Goal: Task Accomplishment & Management: Use online tool/utility

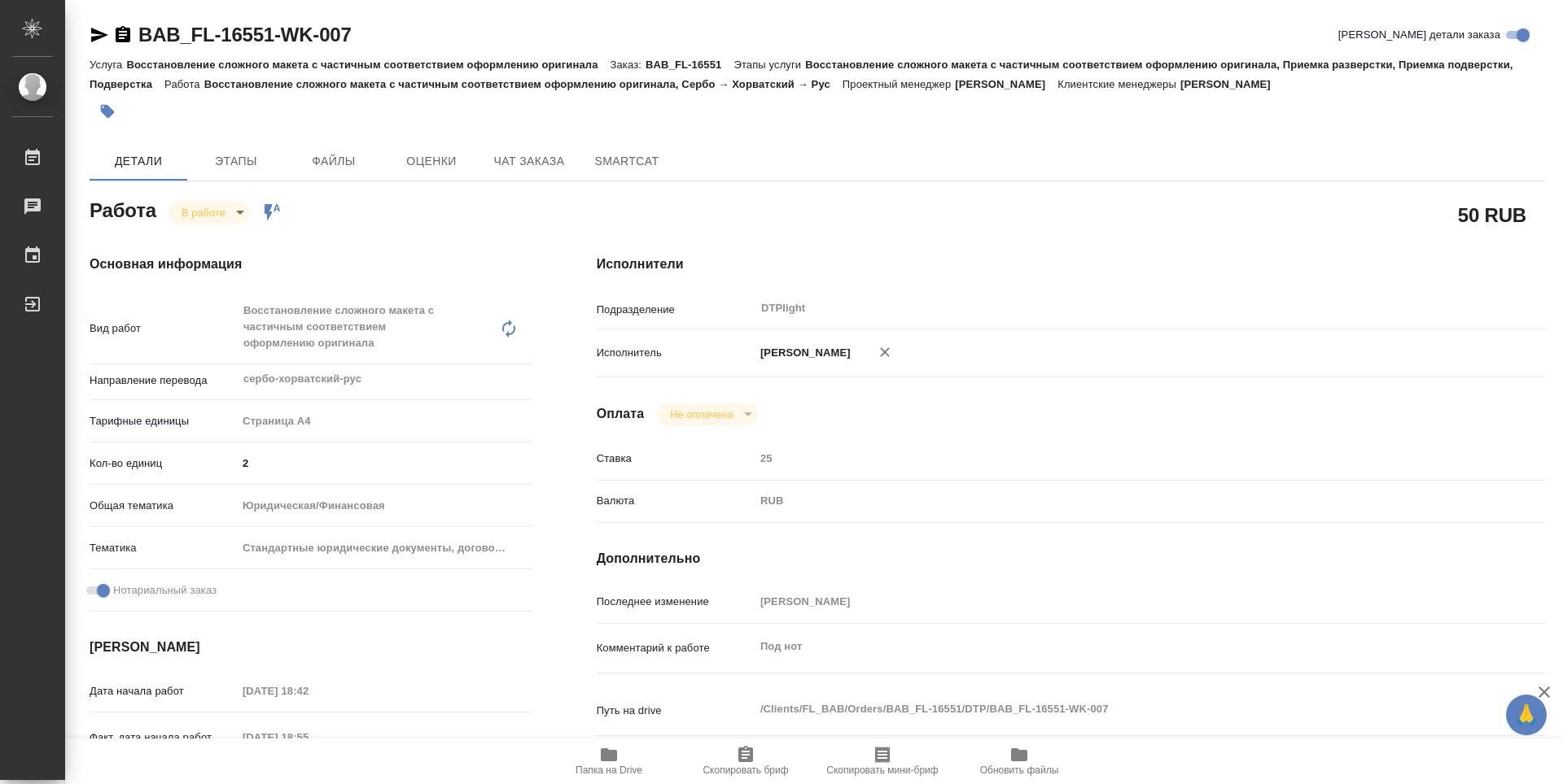
click at [243, 212] on body "🙏 .cls-1 fill:#fff; AWATERA Guselnikov Roman Работы 0 Чаты График Выйти BAB_FL-…" at bounding box center [782, 392] width 1563 height 784
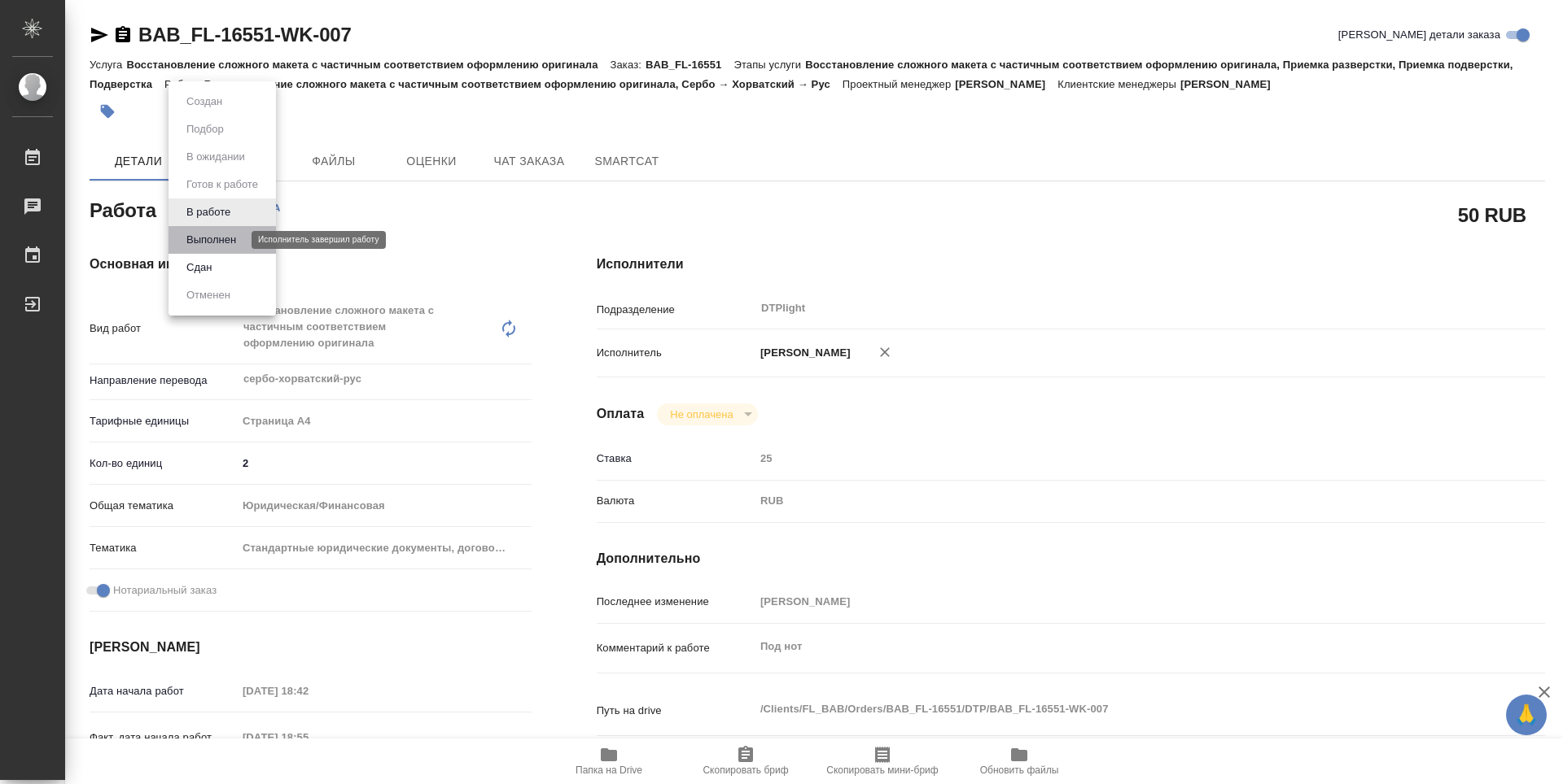
click at [235, 240] on button "Выполнен" at bounding box center [212, 240] width 60 height 18
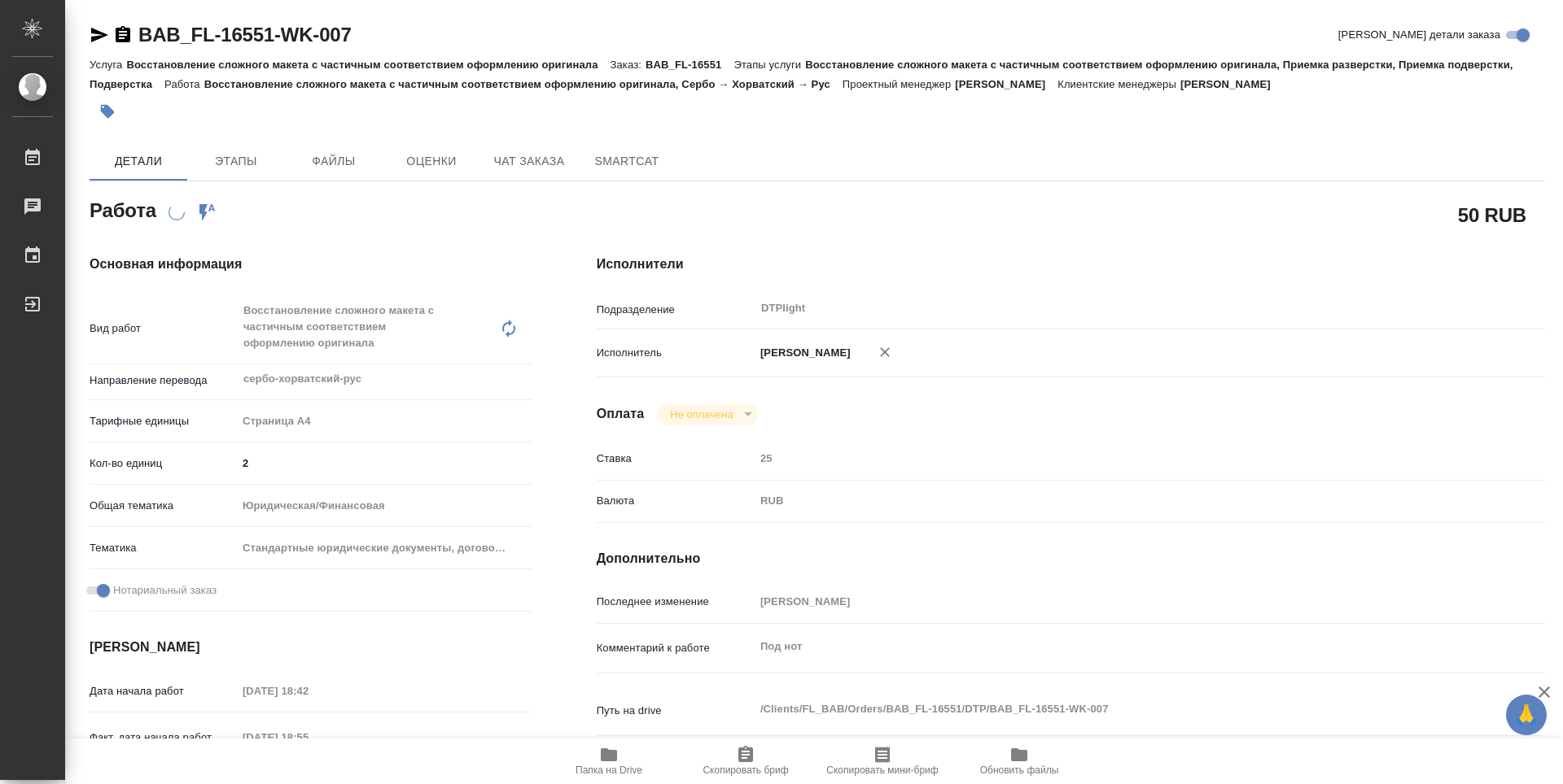
click at [129, 35] on icon "button" at bounding box center [122, 34] width 14 height 16
type textarea "x"
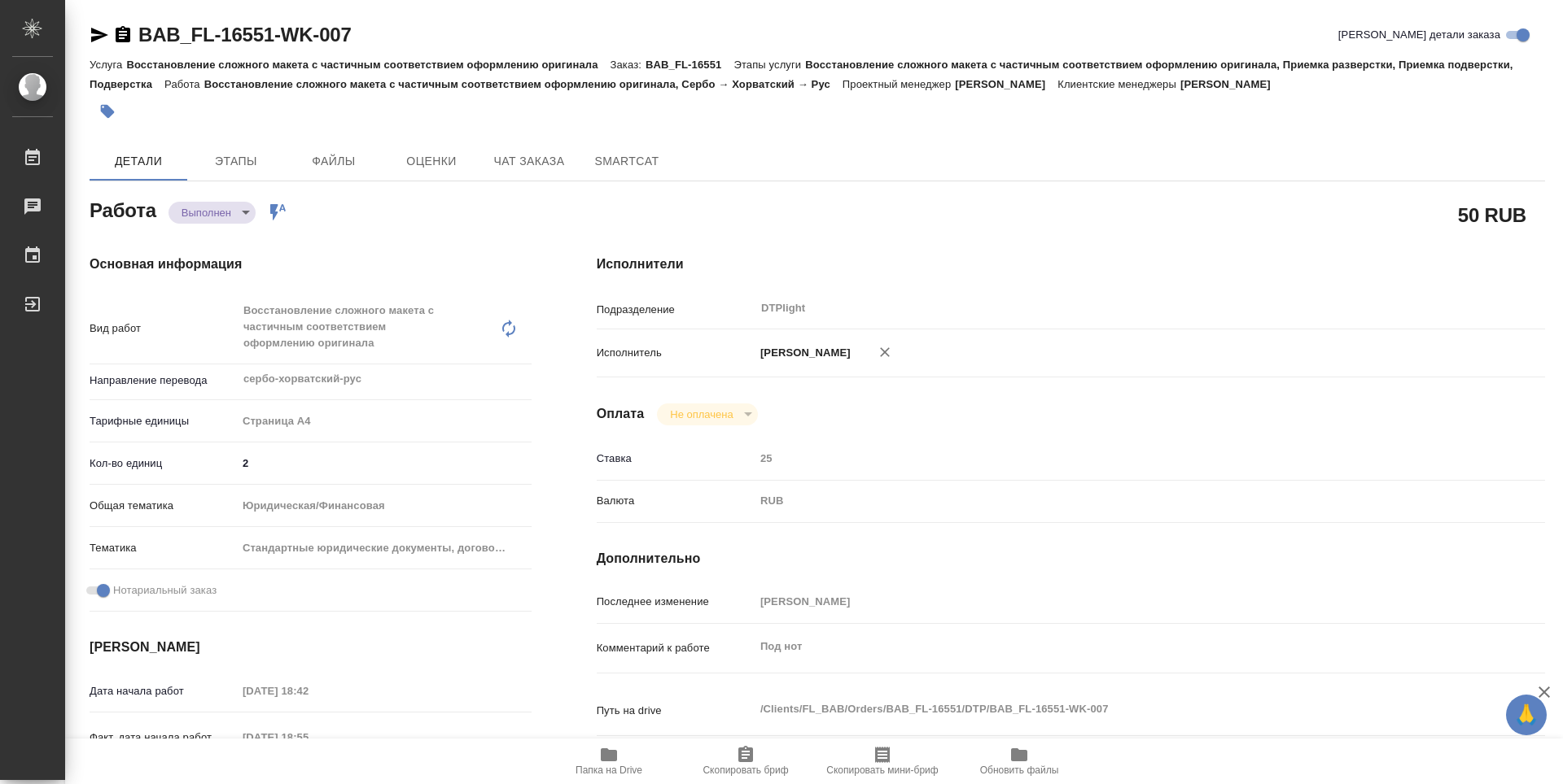
type textarea "x"
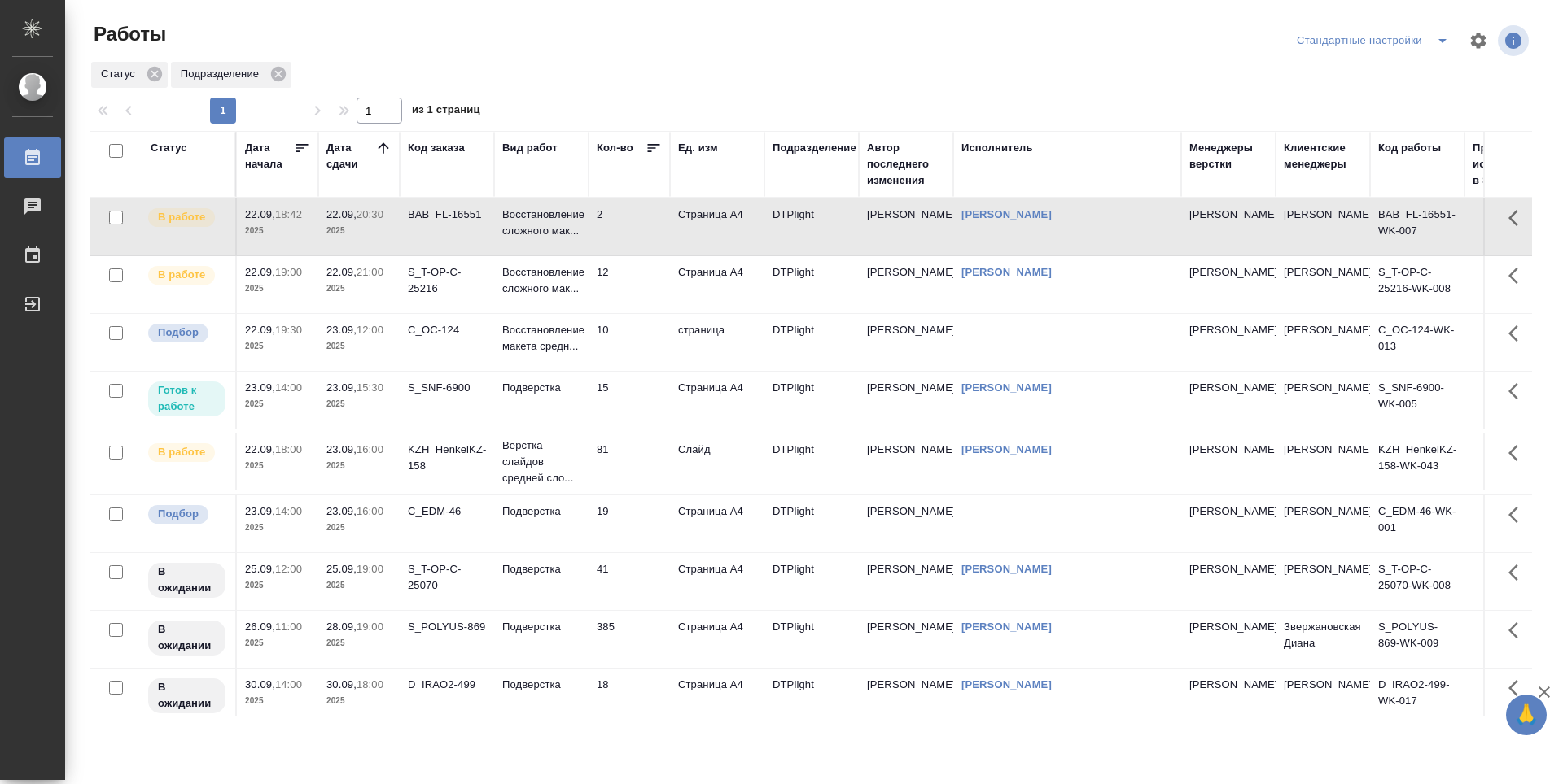
click at [465, 284] on div "S_T-OP-C-25216" at bounding box center [447, 281] width 78 height 33
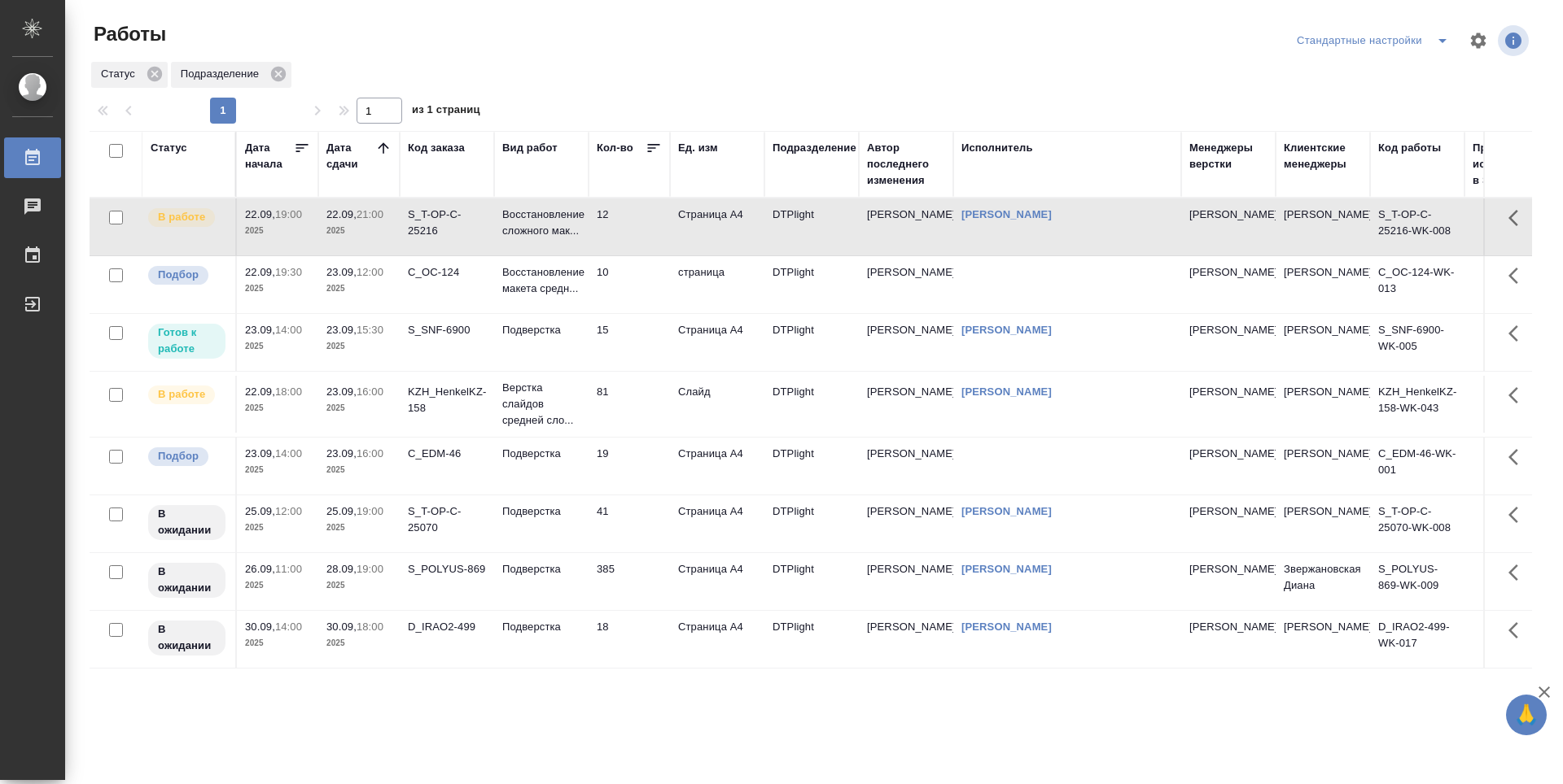
click at [633, 341] on td "15" at bounding box center [629, 342] width 82 height 57
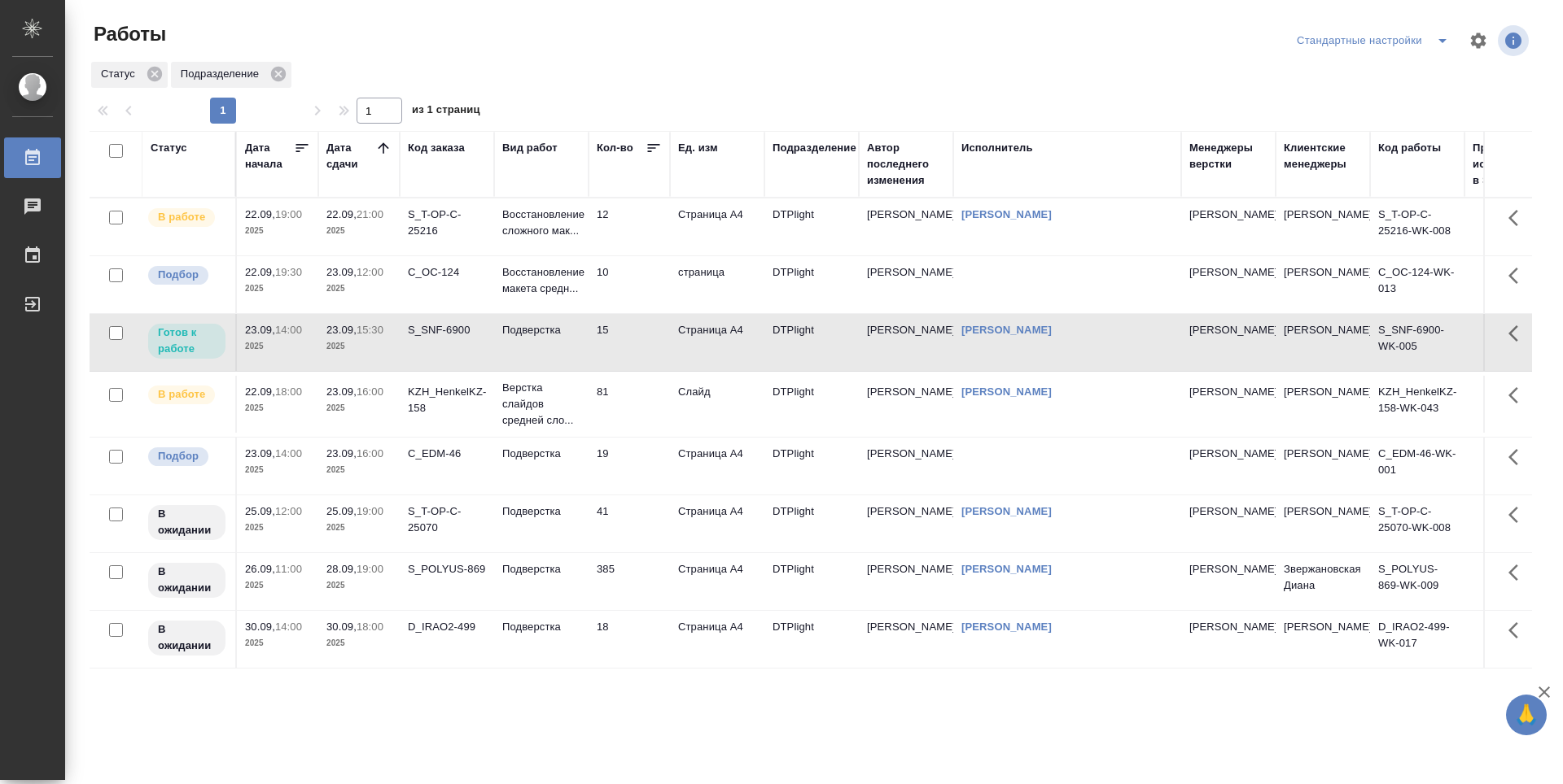
click at [635, 292] on td "10" at bounding box center [629, 284] width 82 height 57
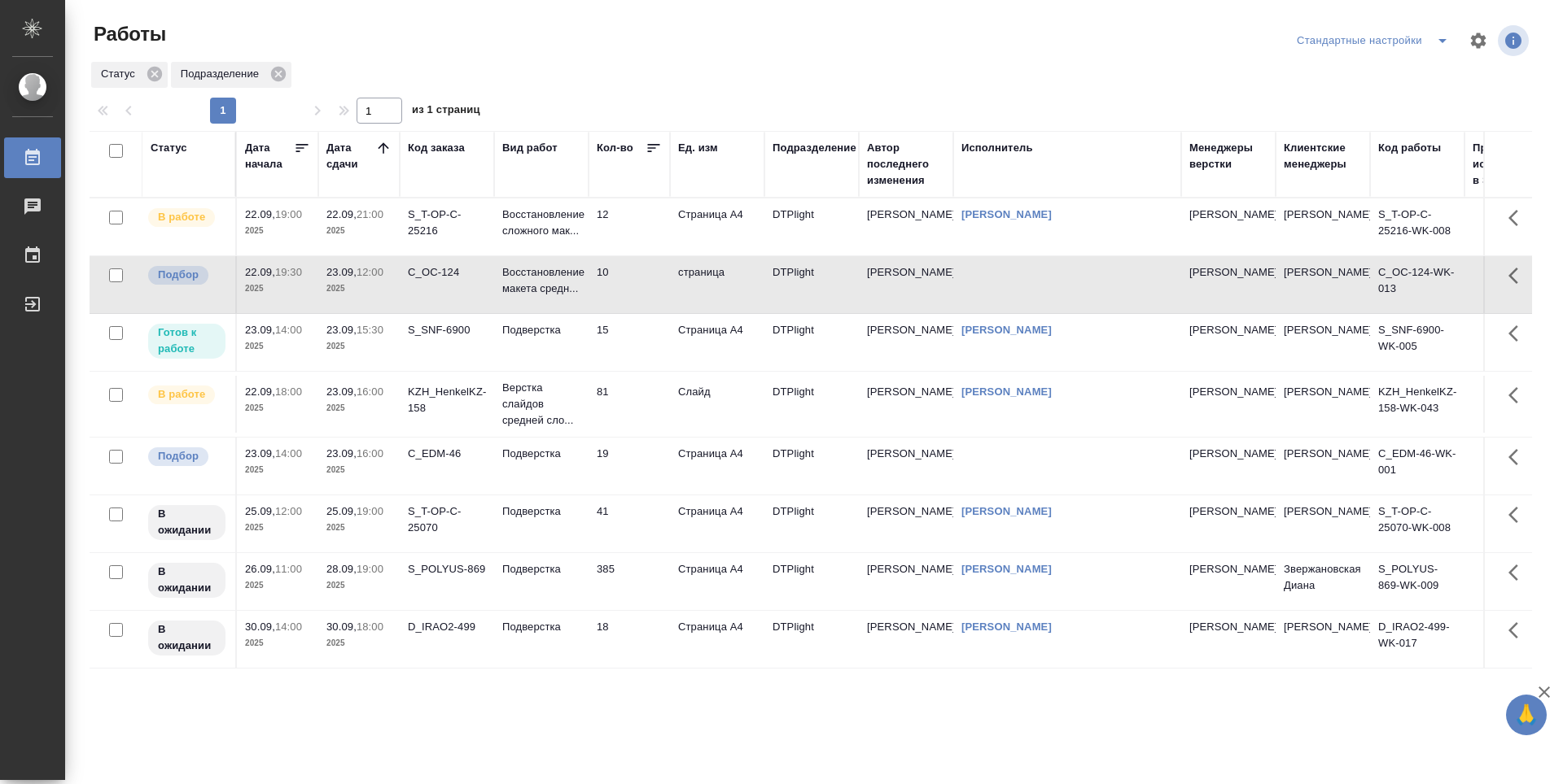
click at [633, 291] on td "10" at bounding box center [629, 284] width 82 height 57
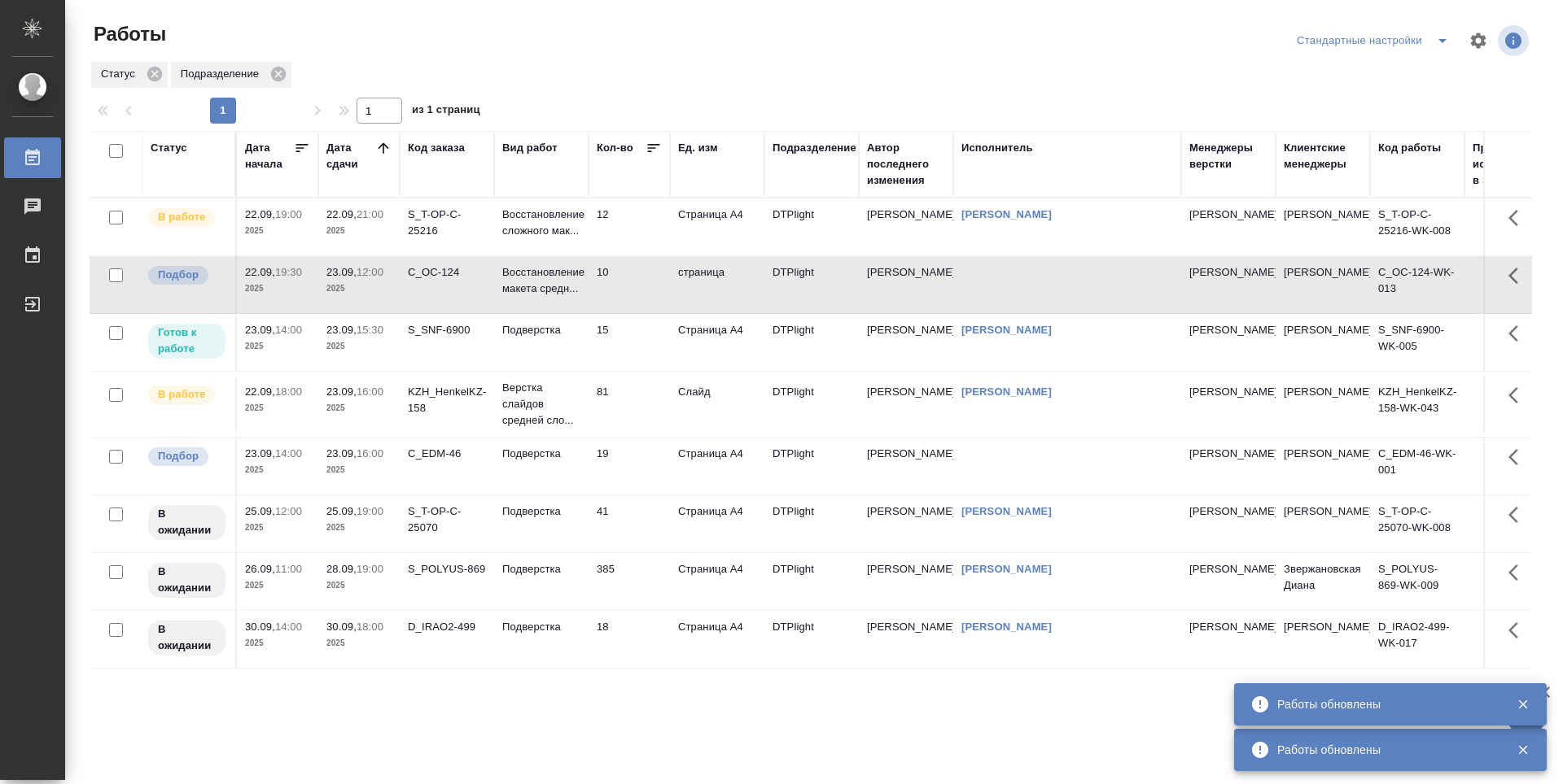
click at [642, 220] on td "12" at bounding box center [629, 226] width 82 height 57
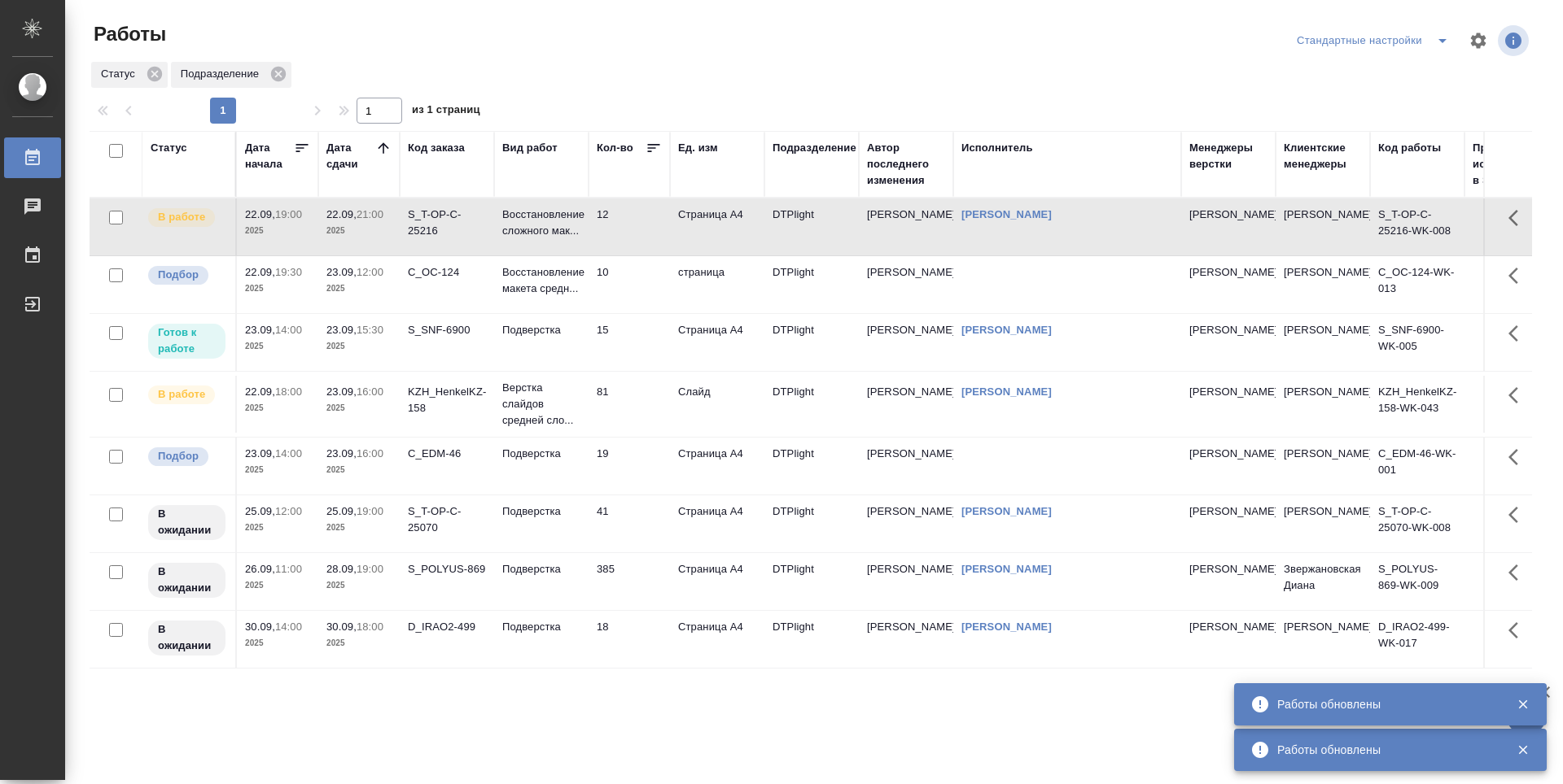
click at [642, 220] on td "12" at bounding box center [629, 226] width 82 height 57
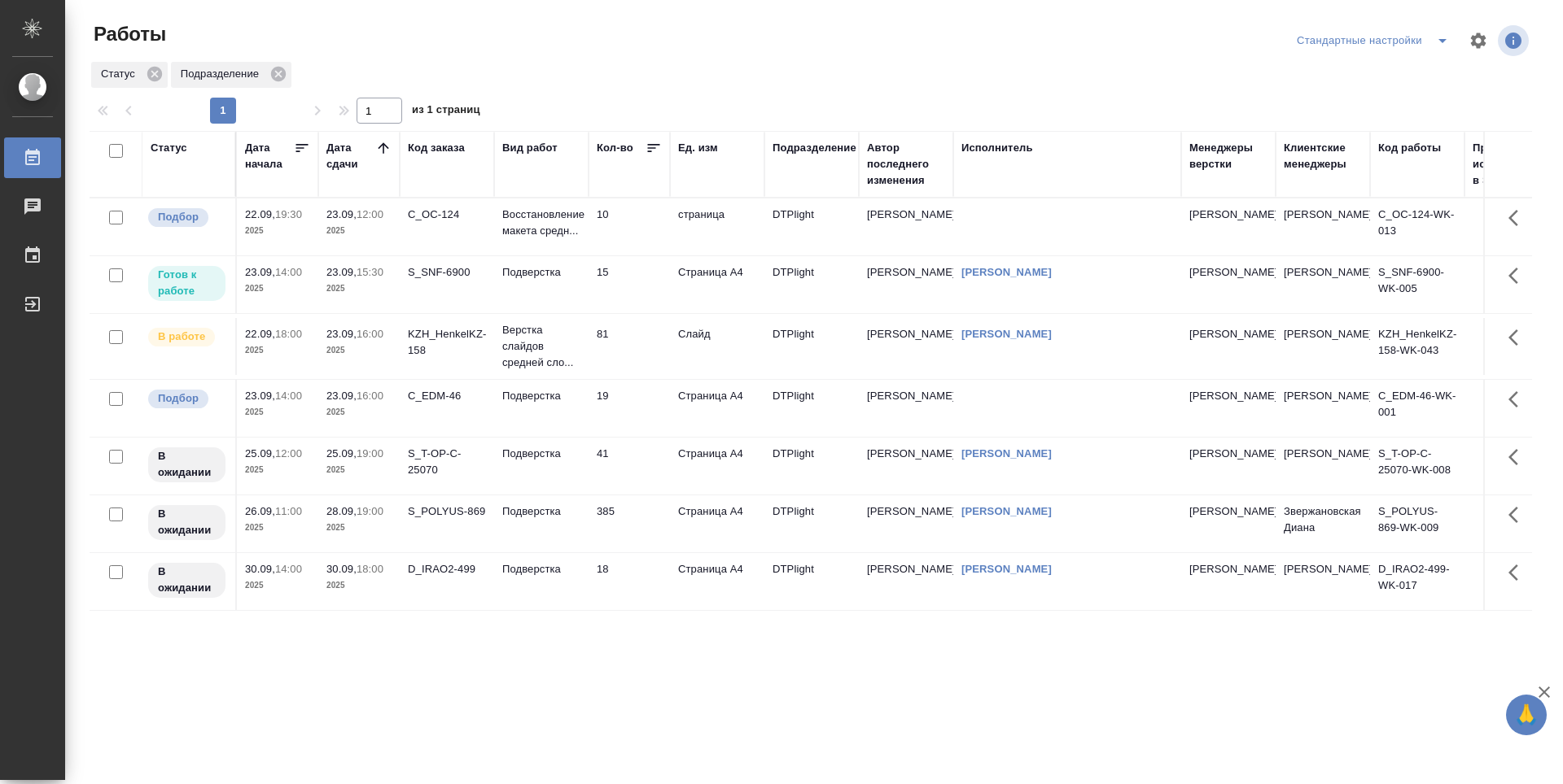
click at [634, 289] on td "15" at bounding box center [629, 284] width 82 height 57
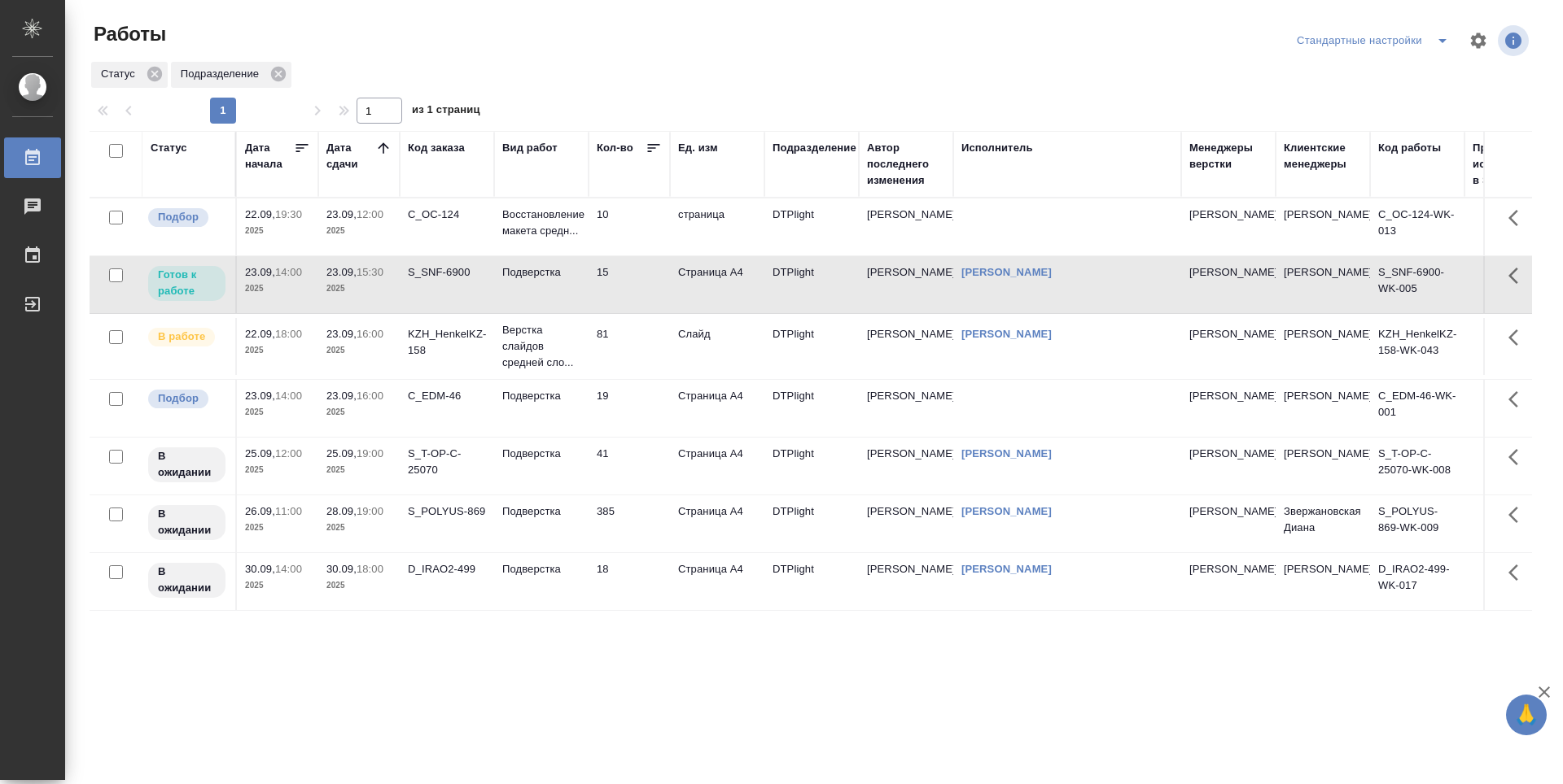
click at [610, 612] on div "Статус Дата начала Дата сдачи Код заказа Вид работ Кол-во Ед. изм Подразделение…" at bounding box center [810, 423] width 1443 height 586
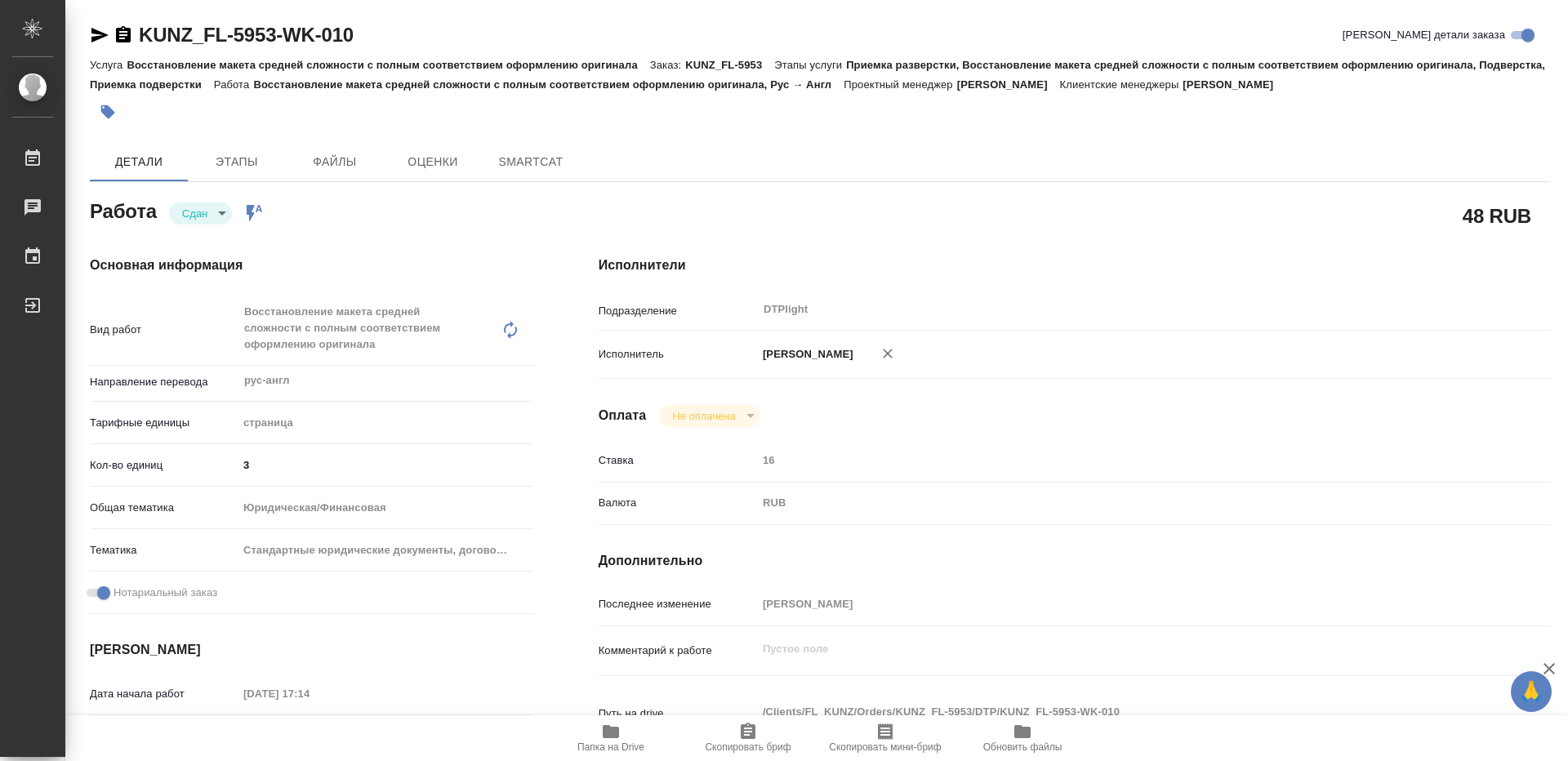
type textarea "x"
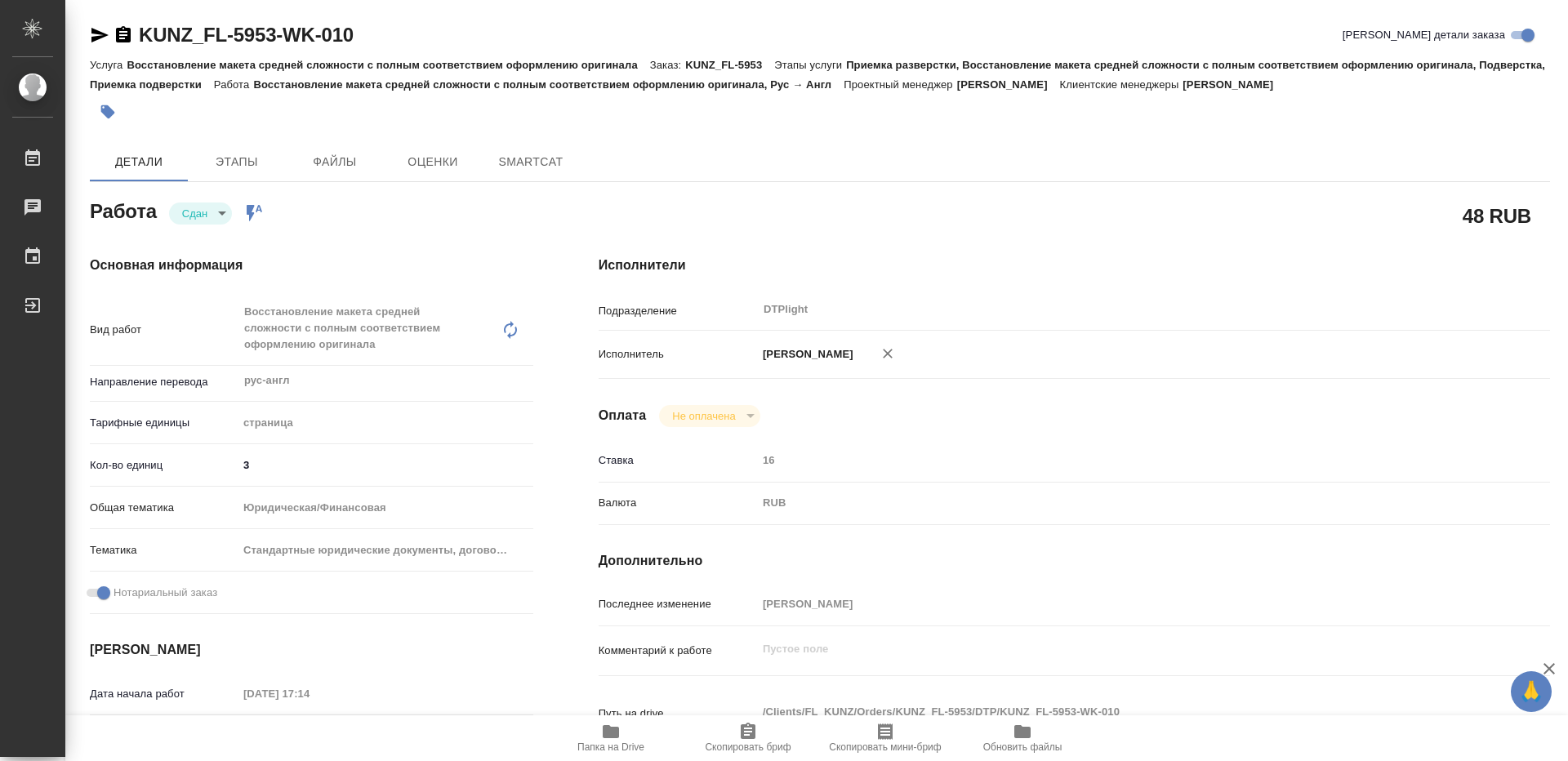
type textarea "x"
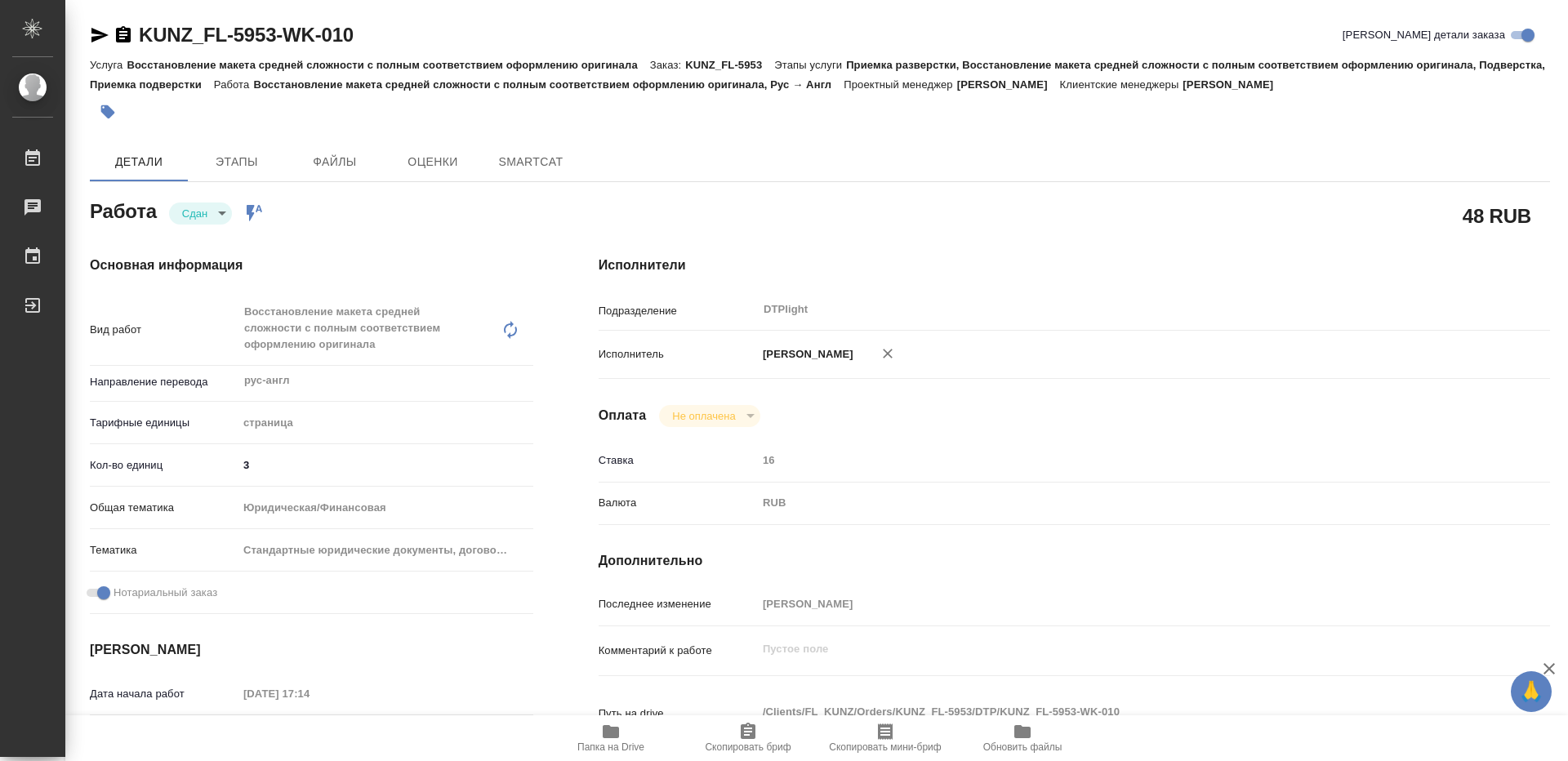
type textarea "x"
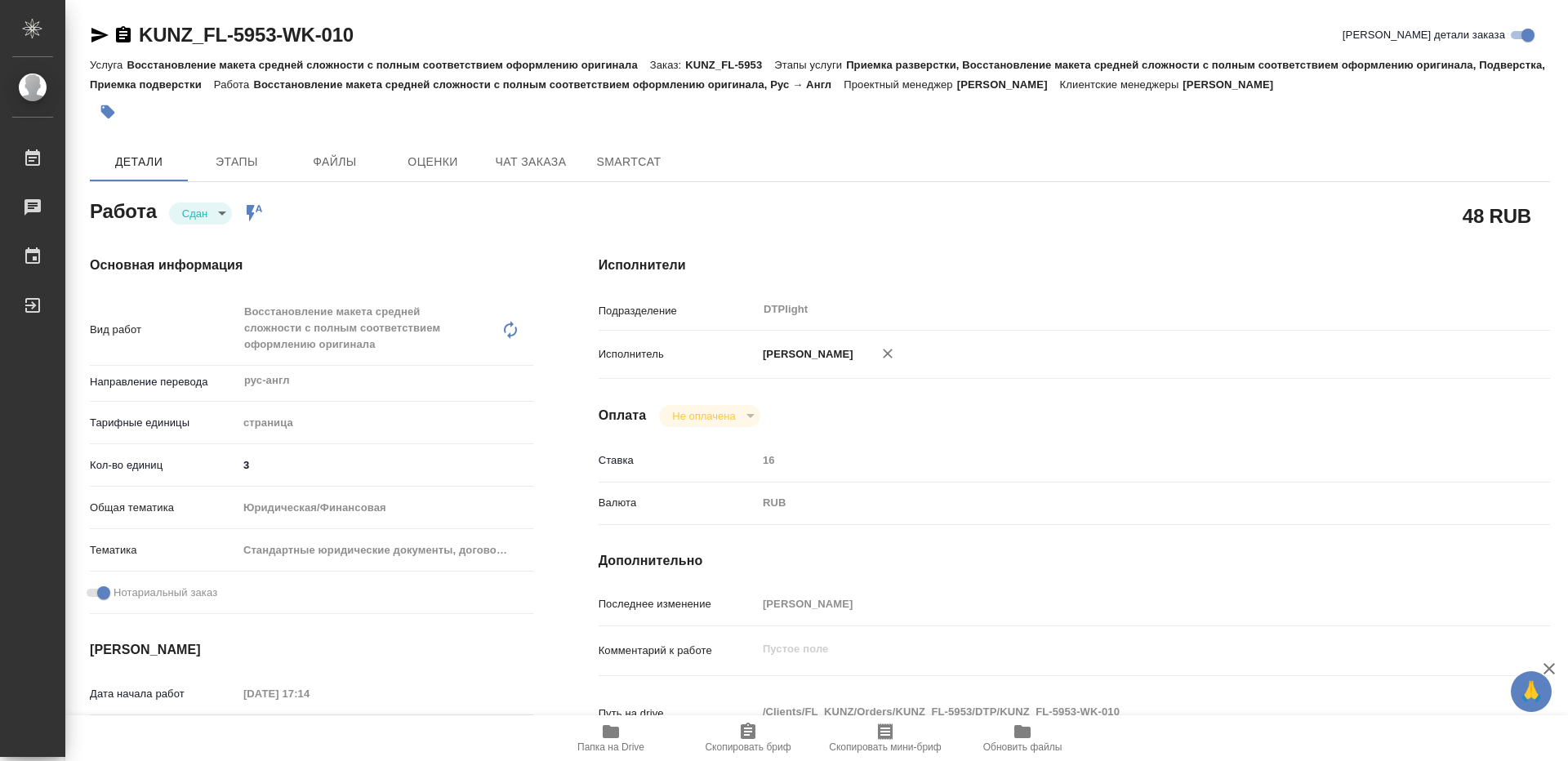
type textarea "x"
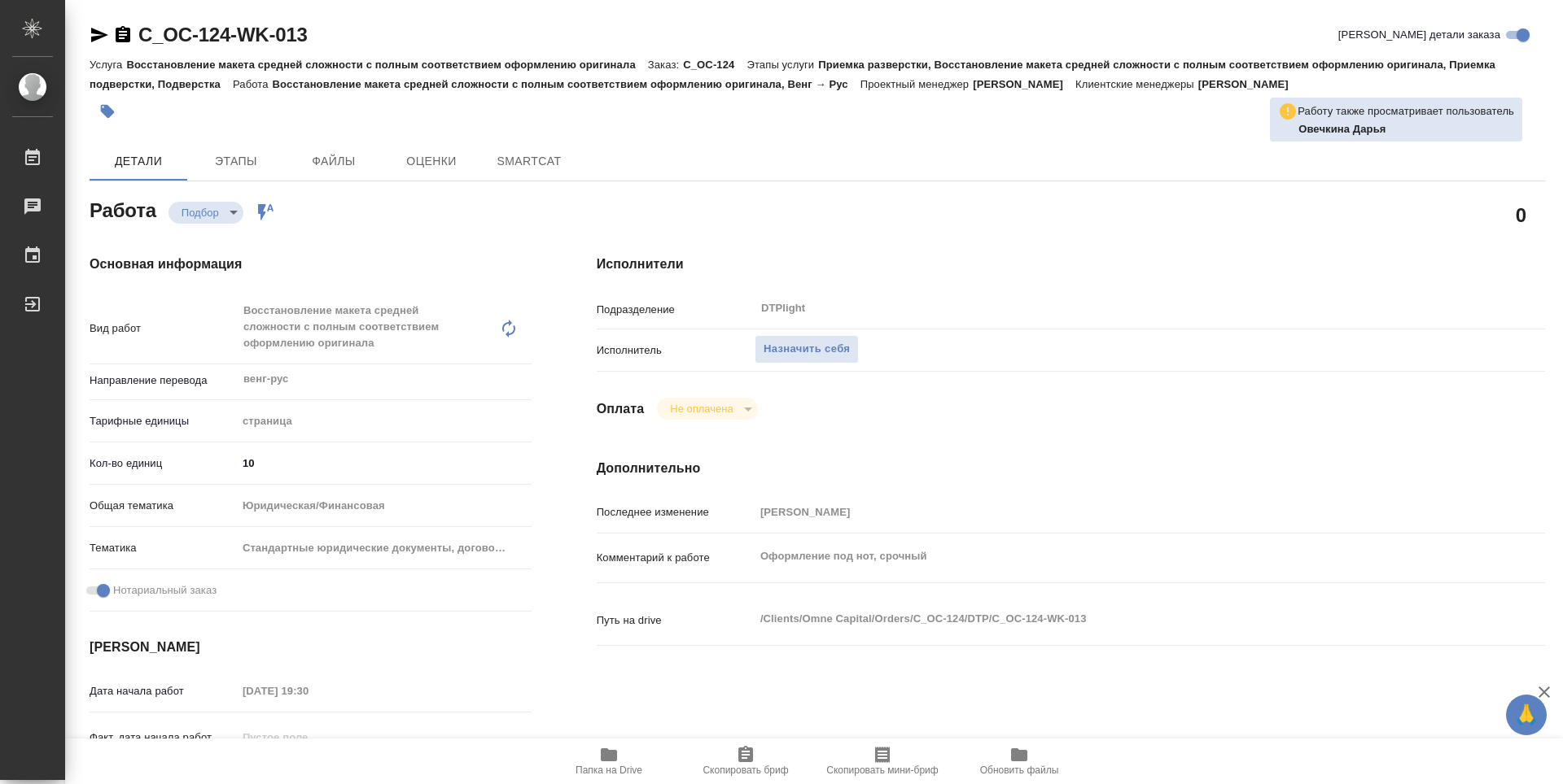
type textarea "x"
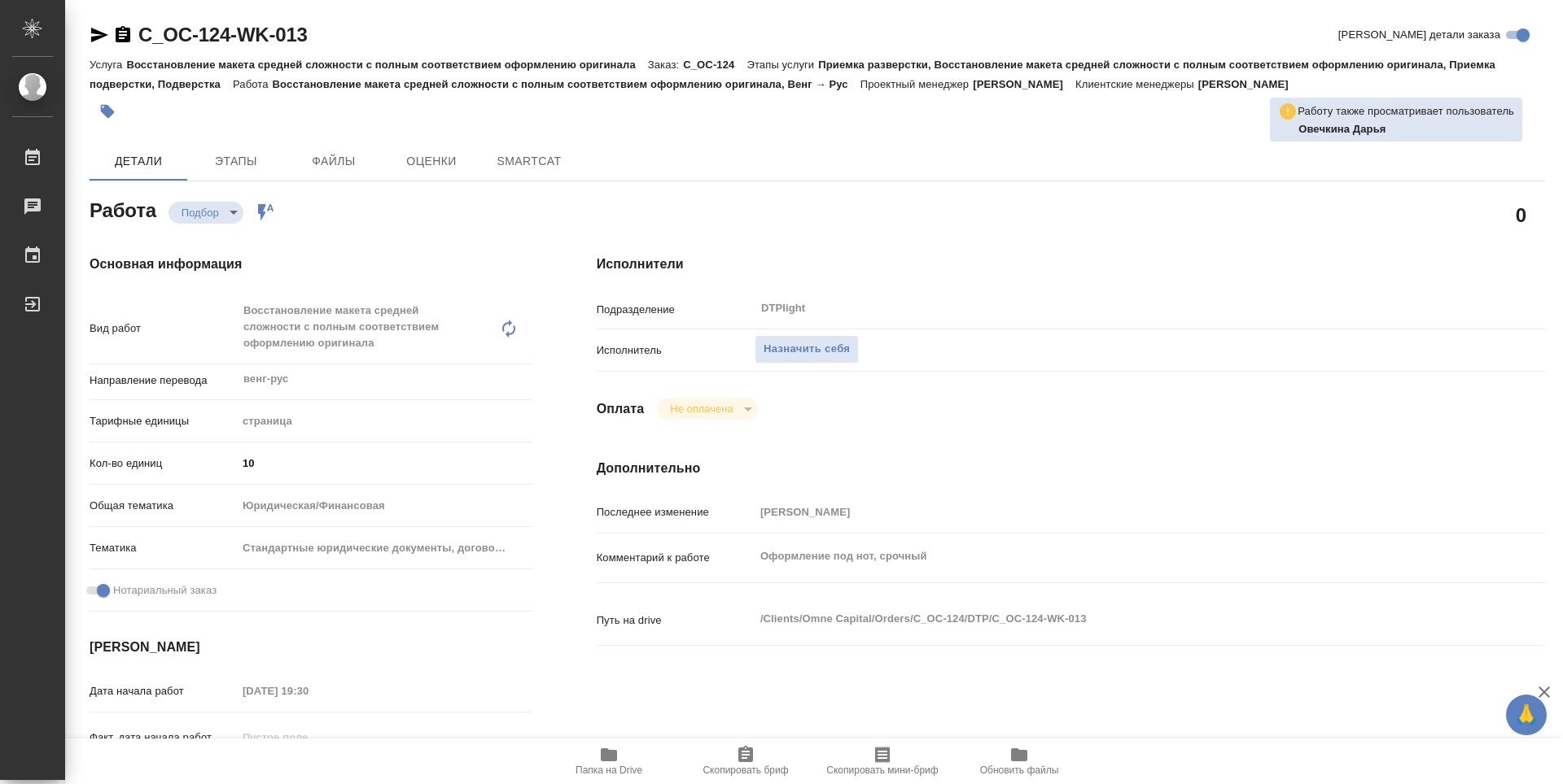
type textarea "x"
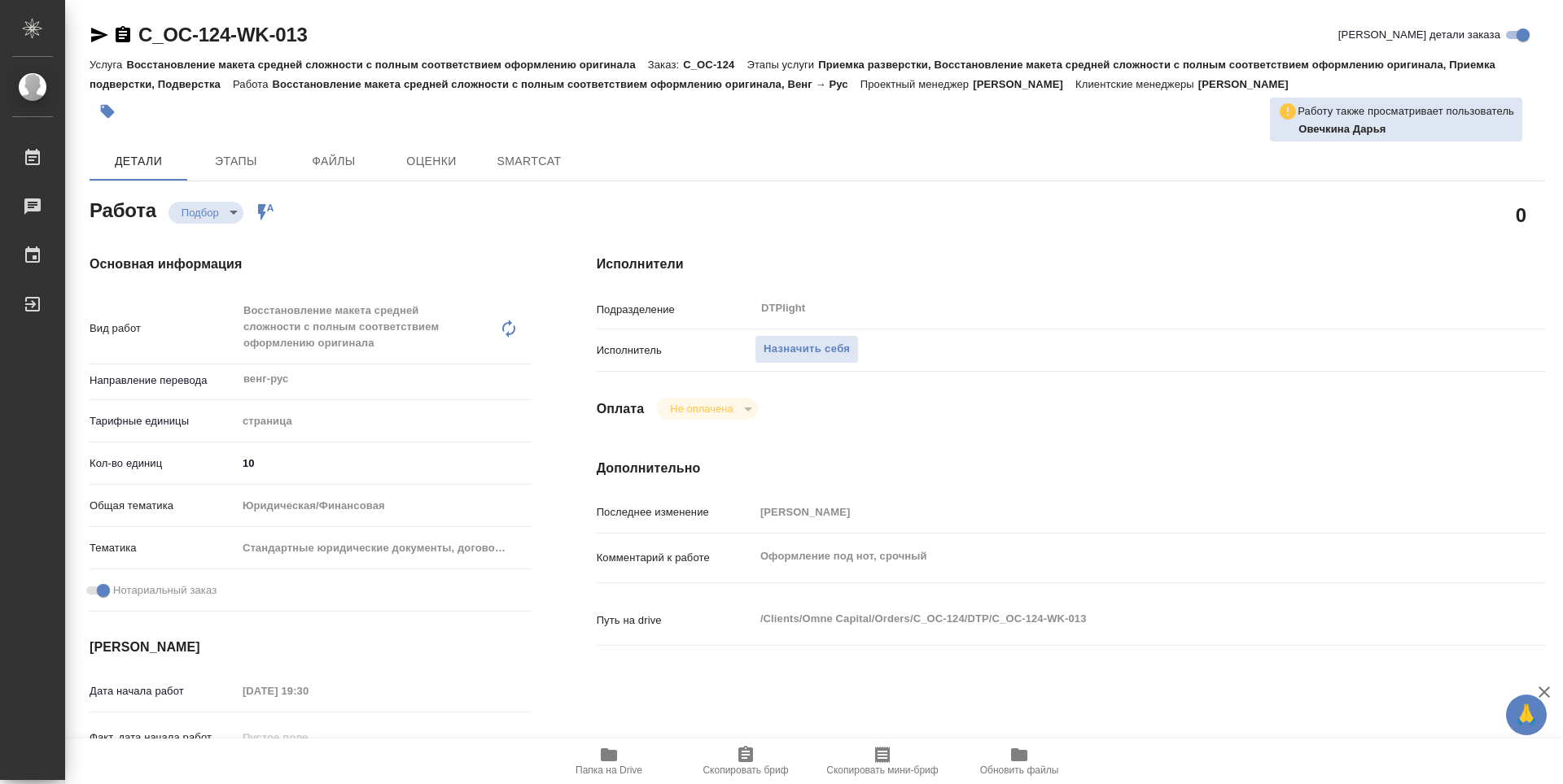
type textarea "x"
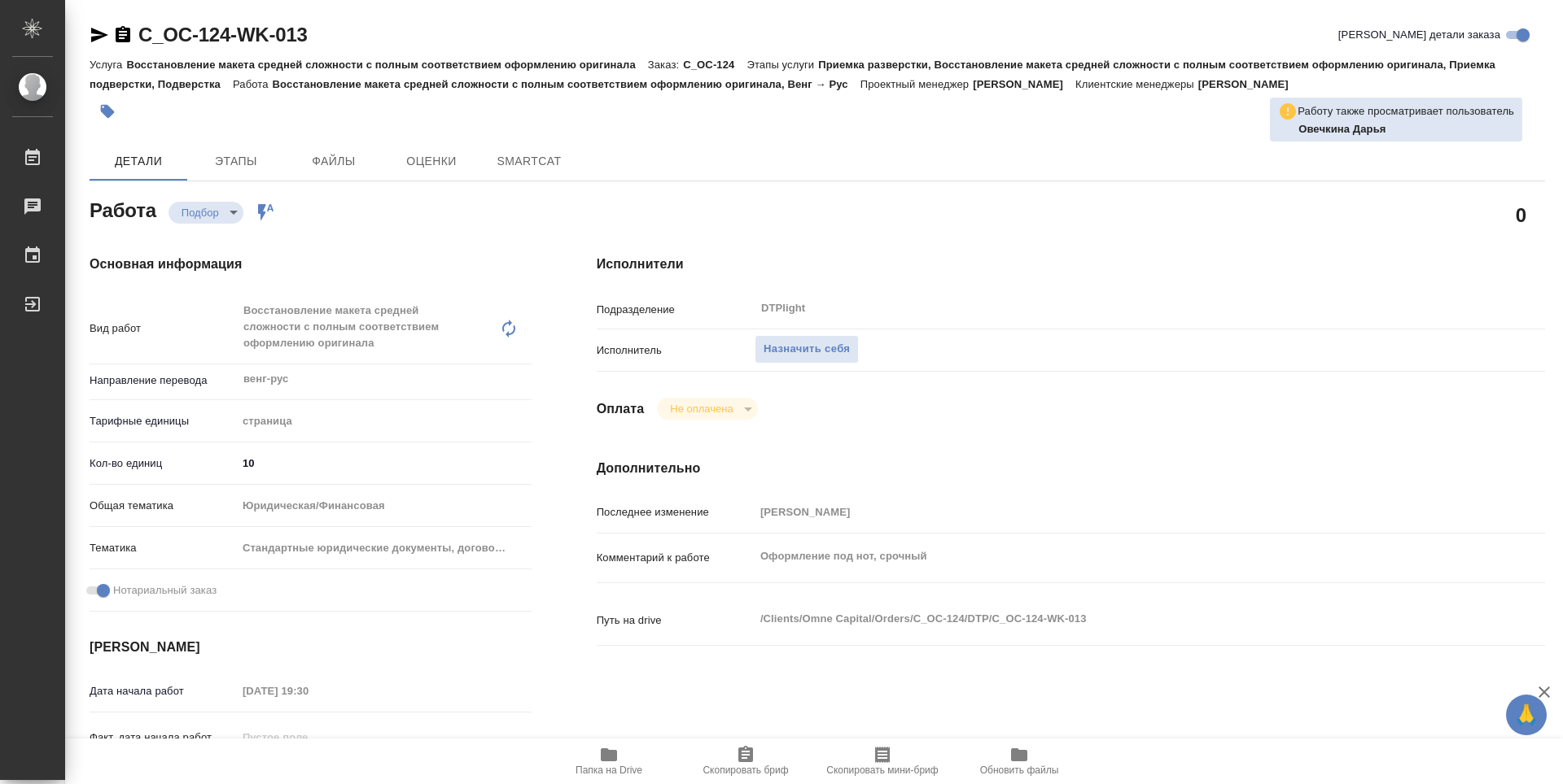
type textarea "x"
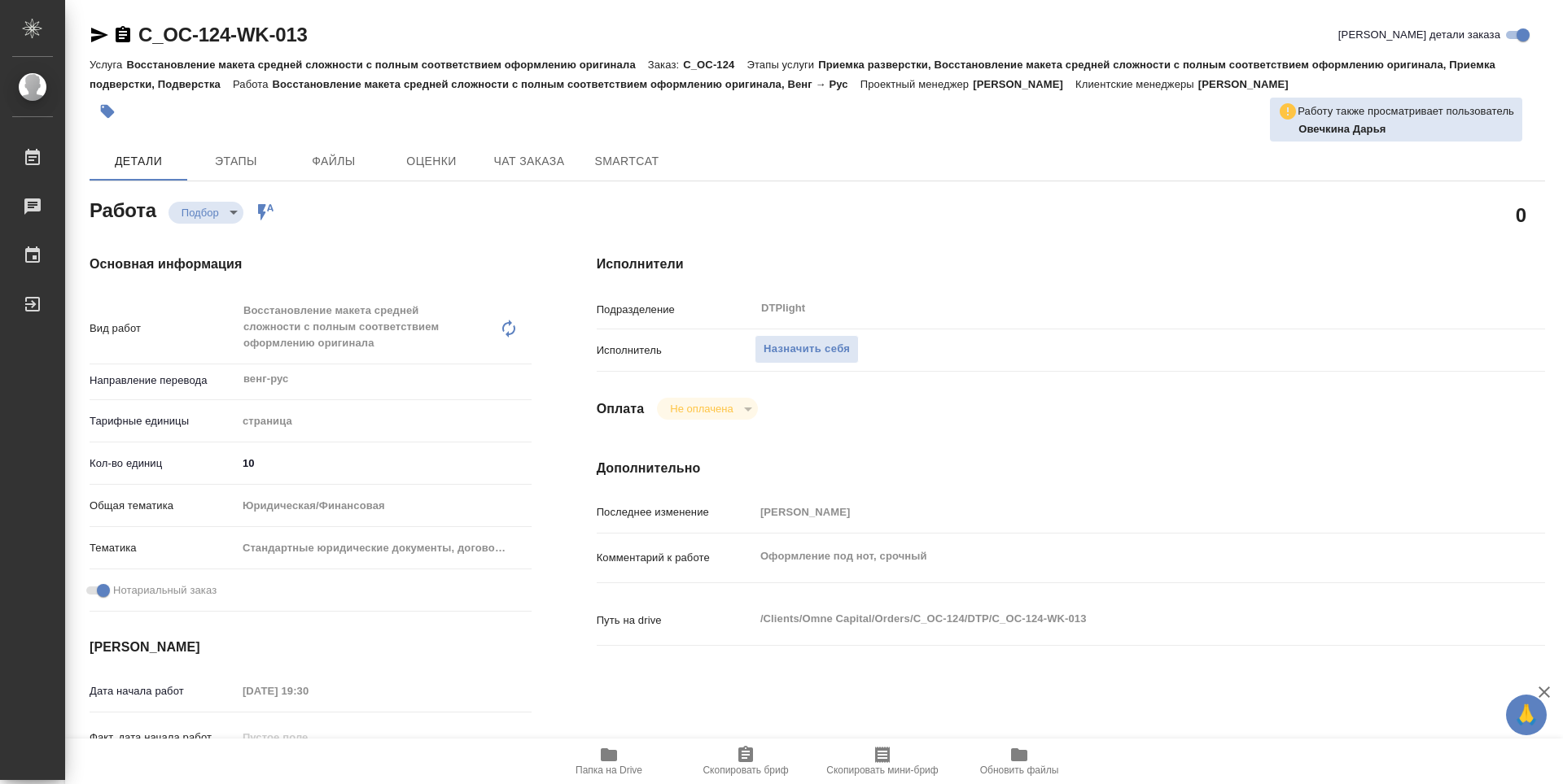
click at [607, 772] on span "Папка на Drive" at bounding box center [608, 771] width 66 height 12
type textarea "x"
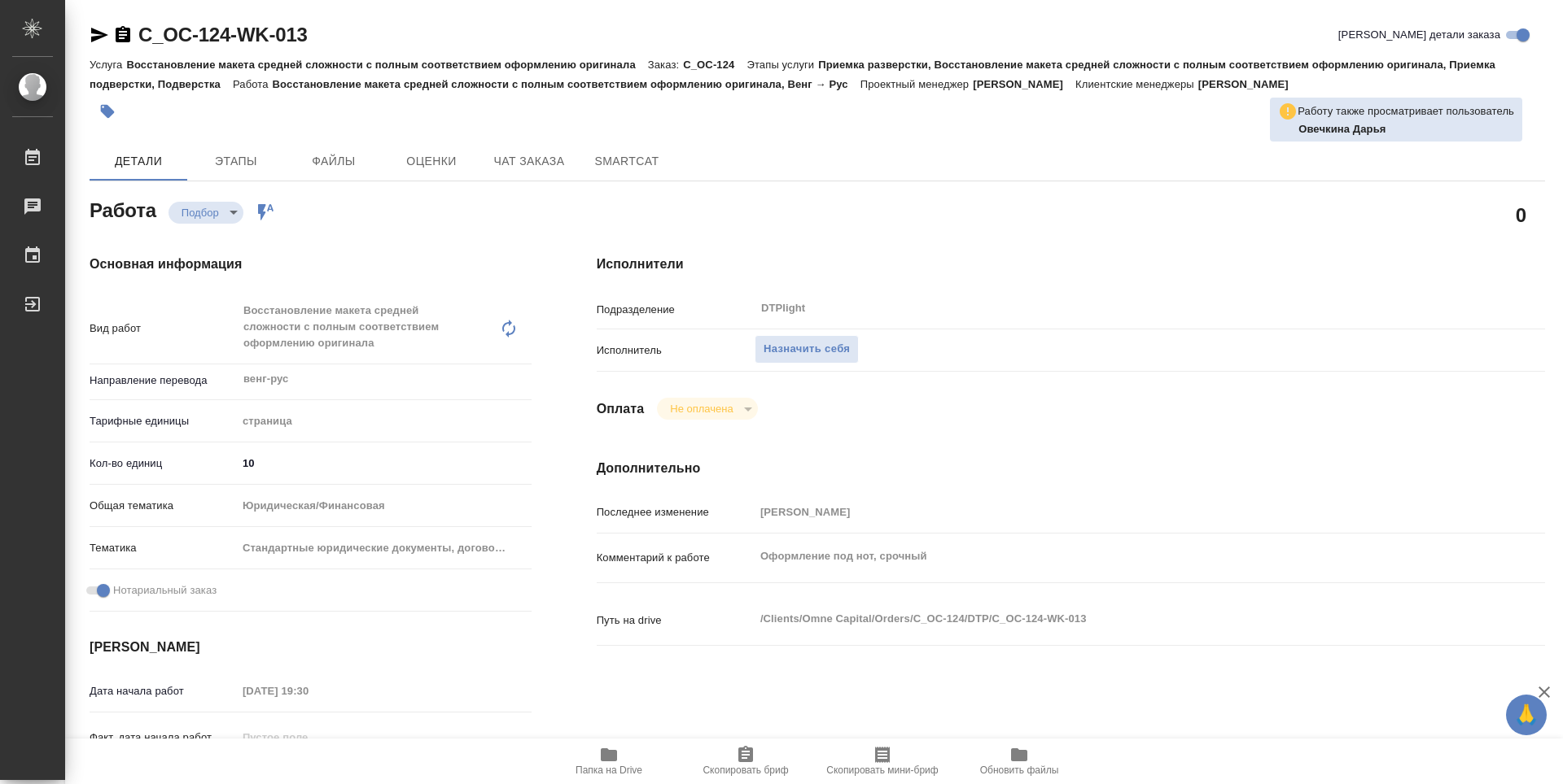
type textarea "x"
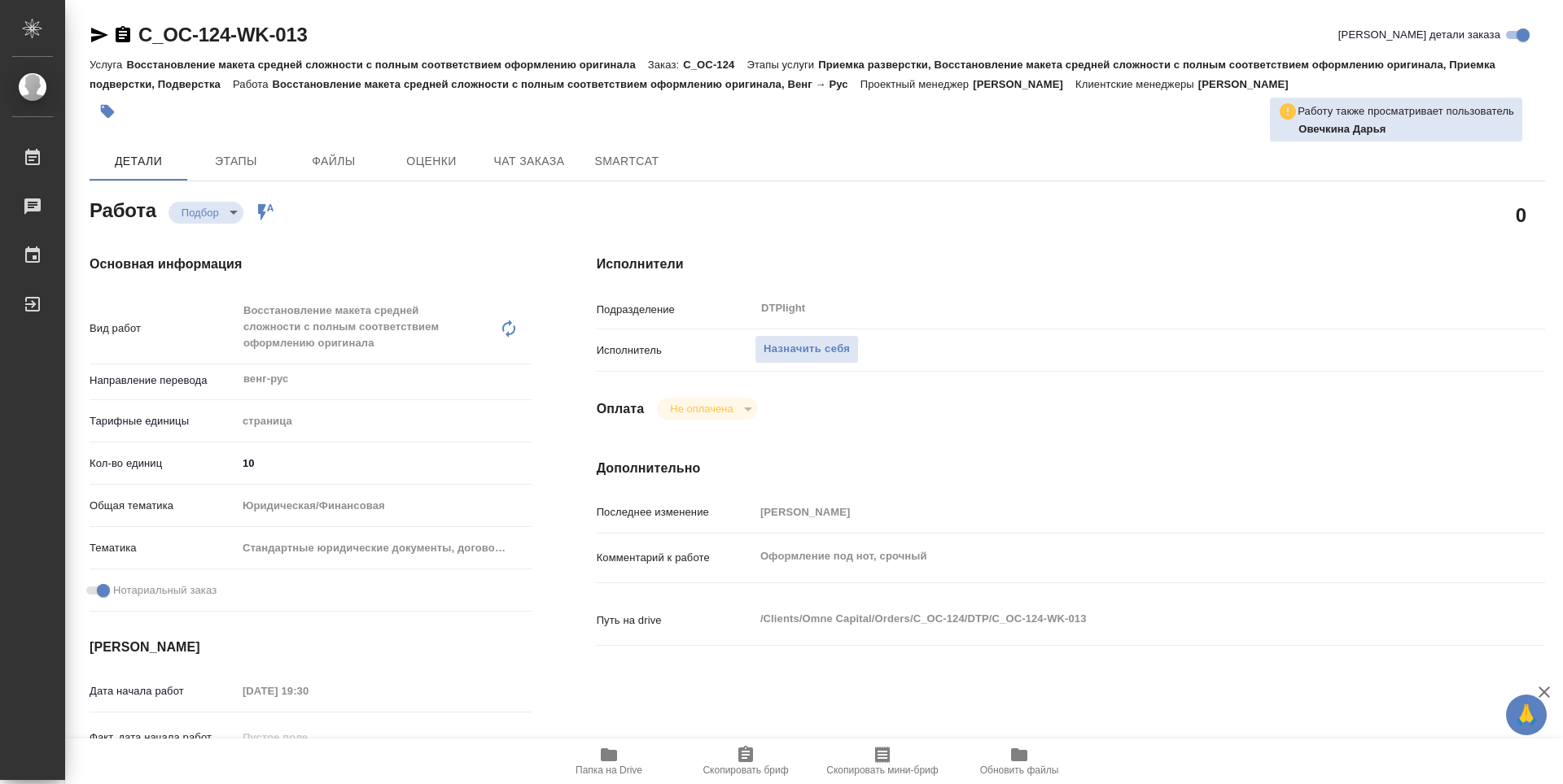
type textarea "x"
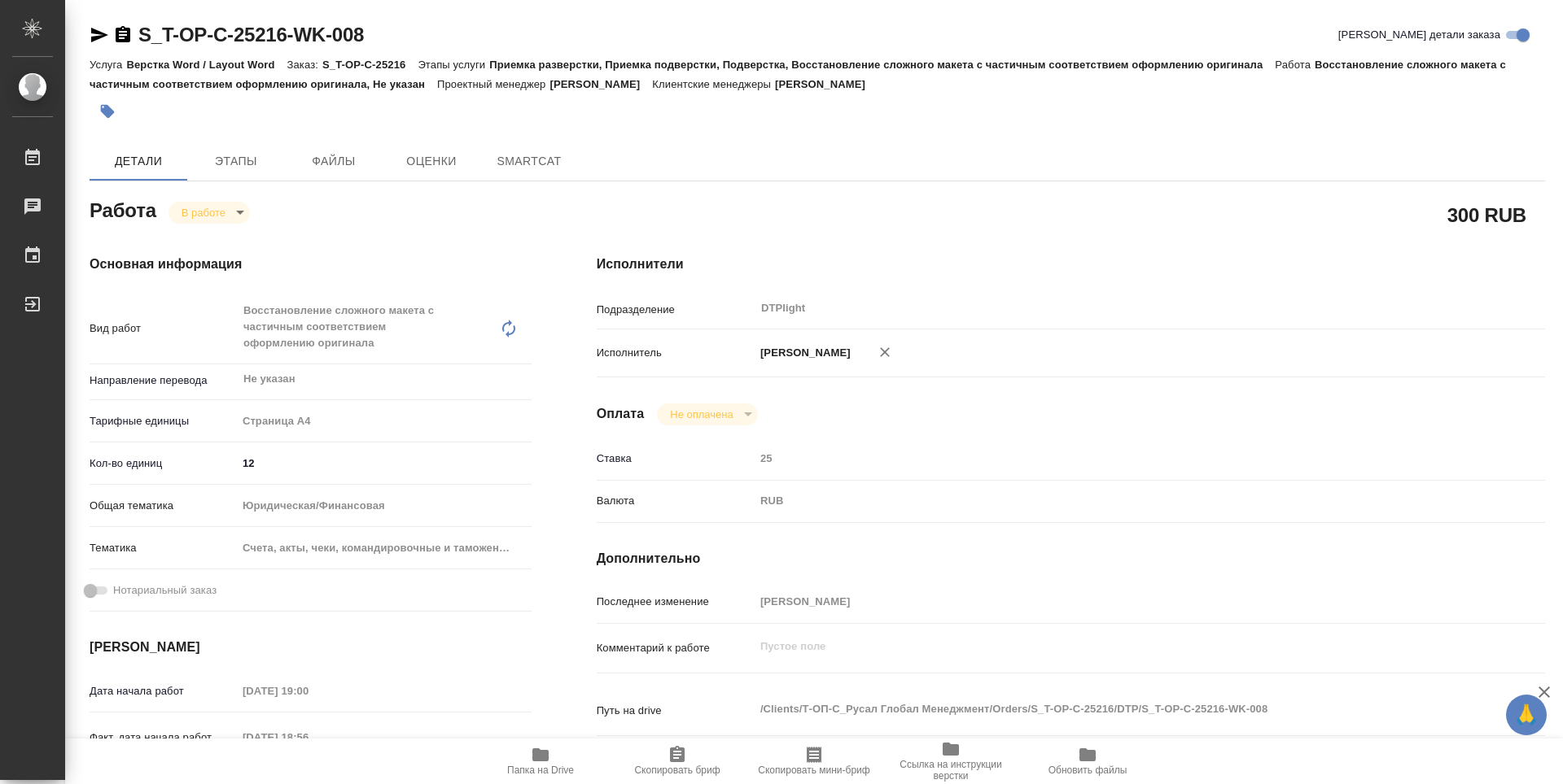
type textarea "x"
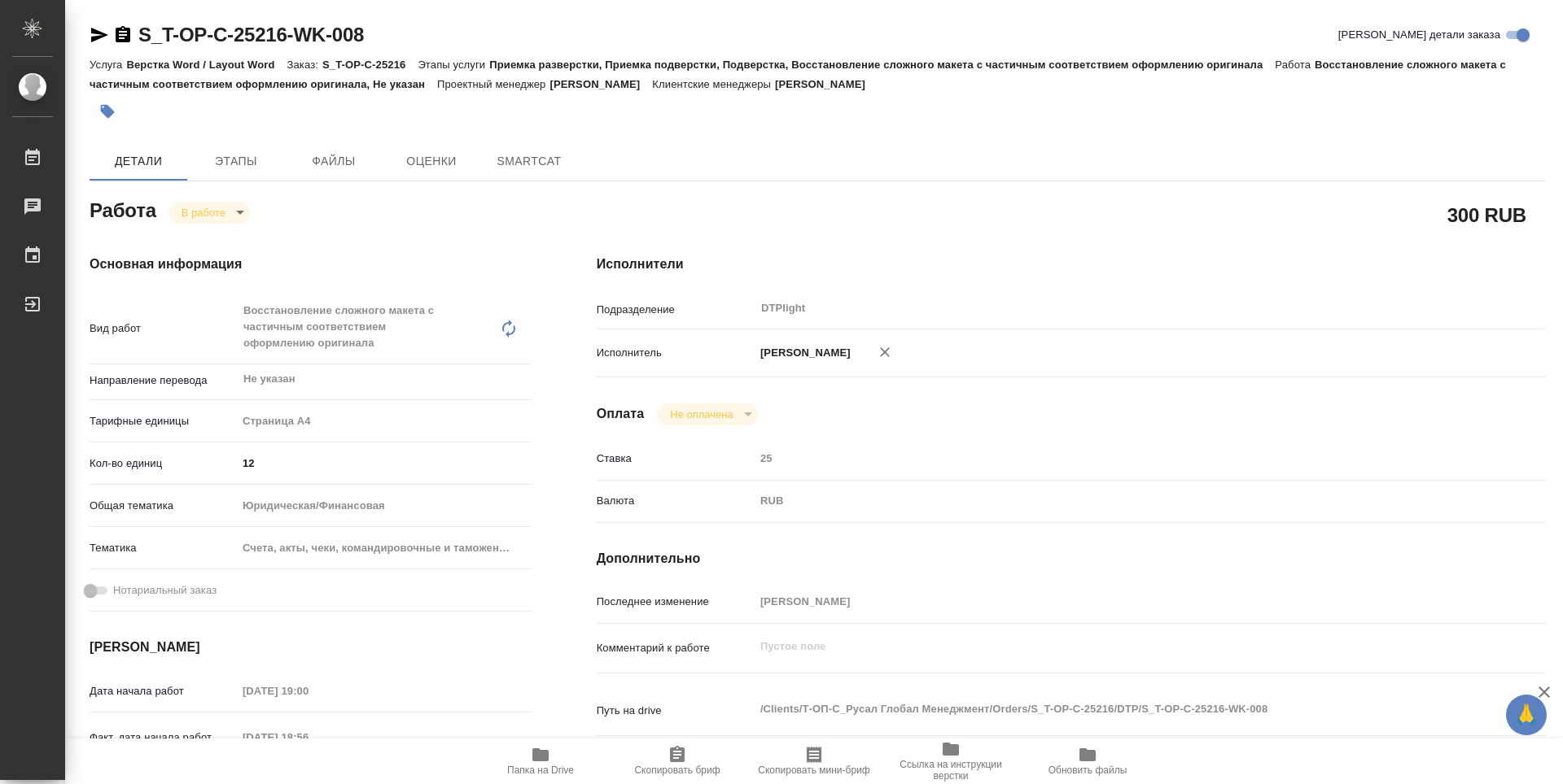
type textarea "x"
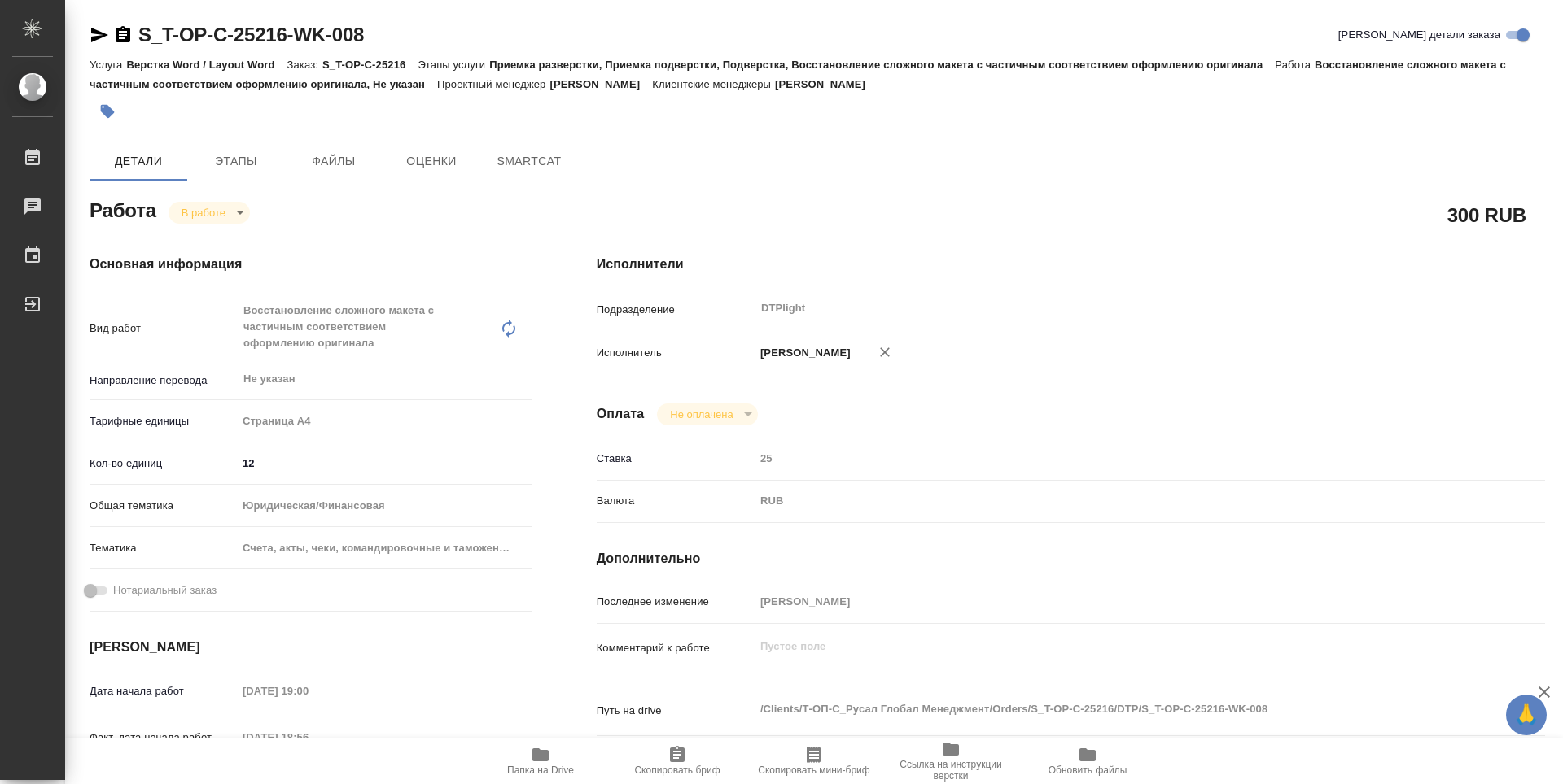
type textarea "x"
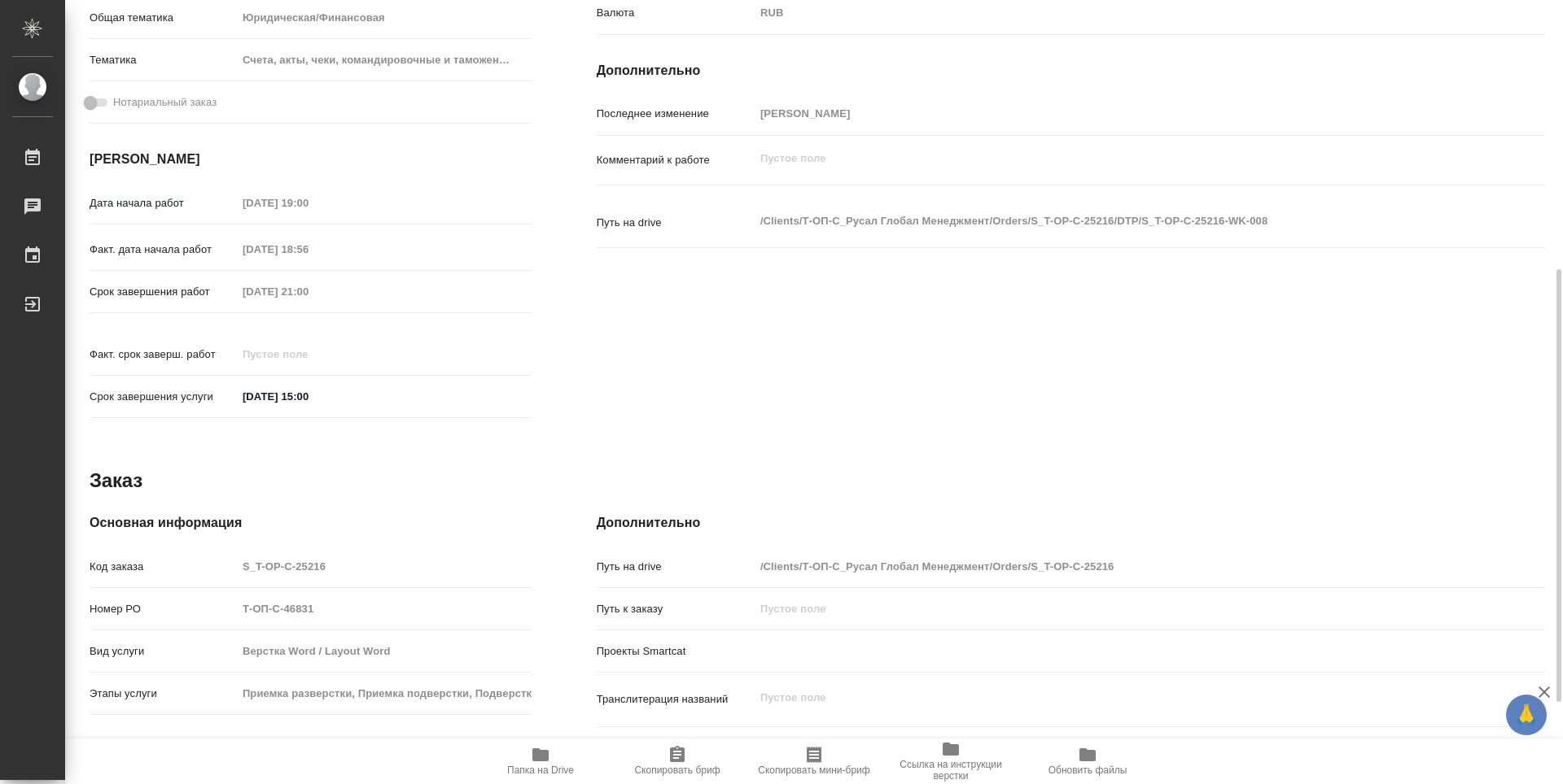
type textarea "x"
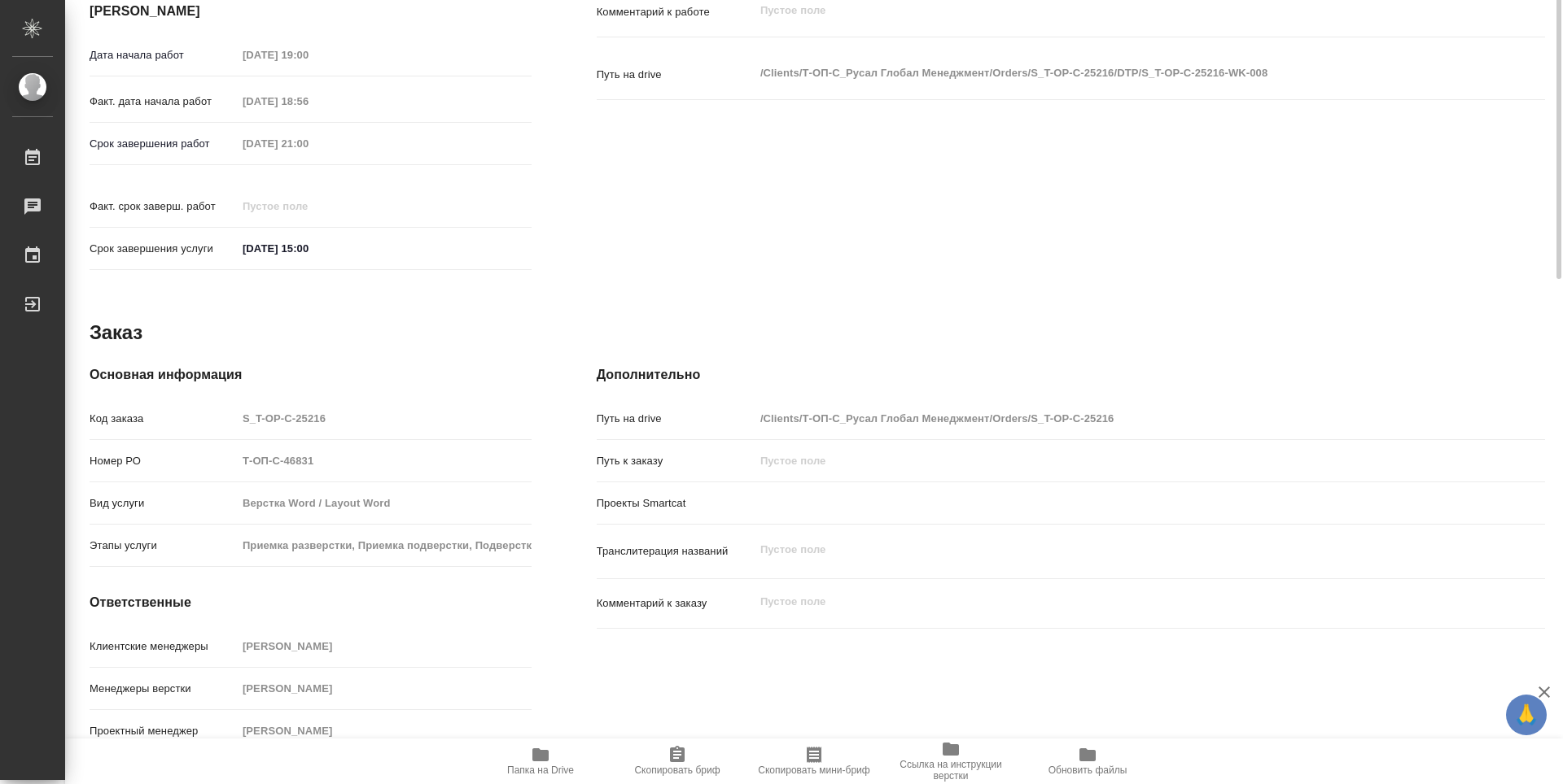
scroll to position [230, 0]
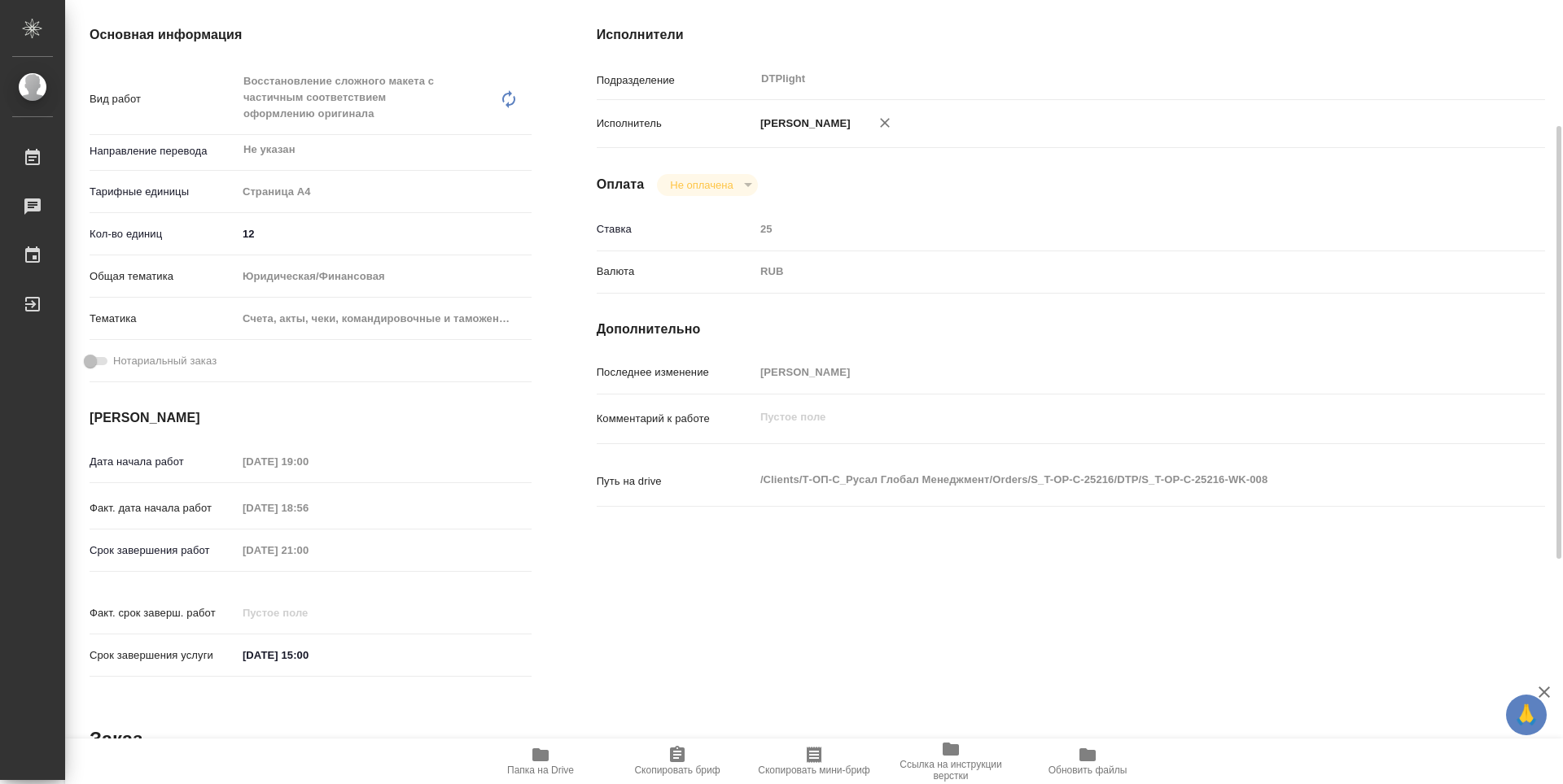
type textarea "x"
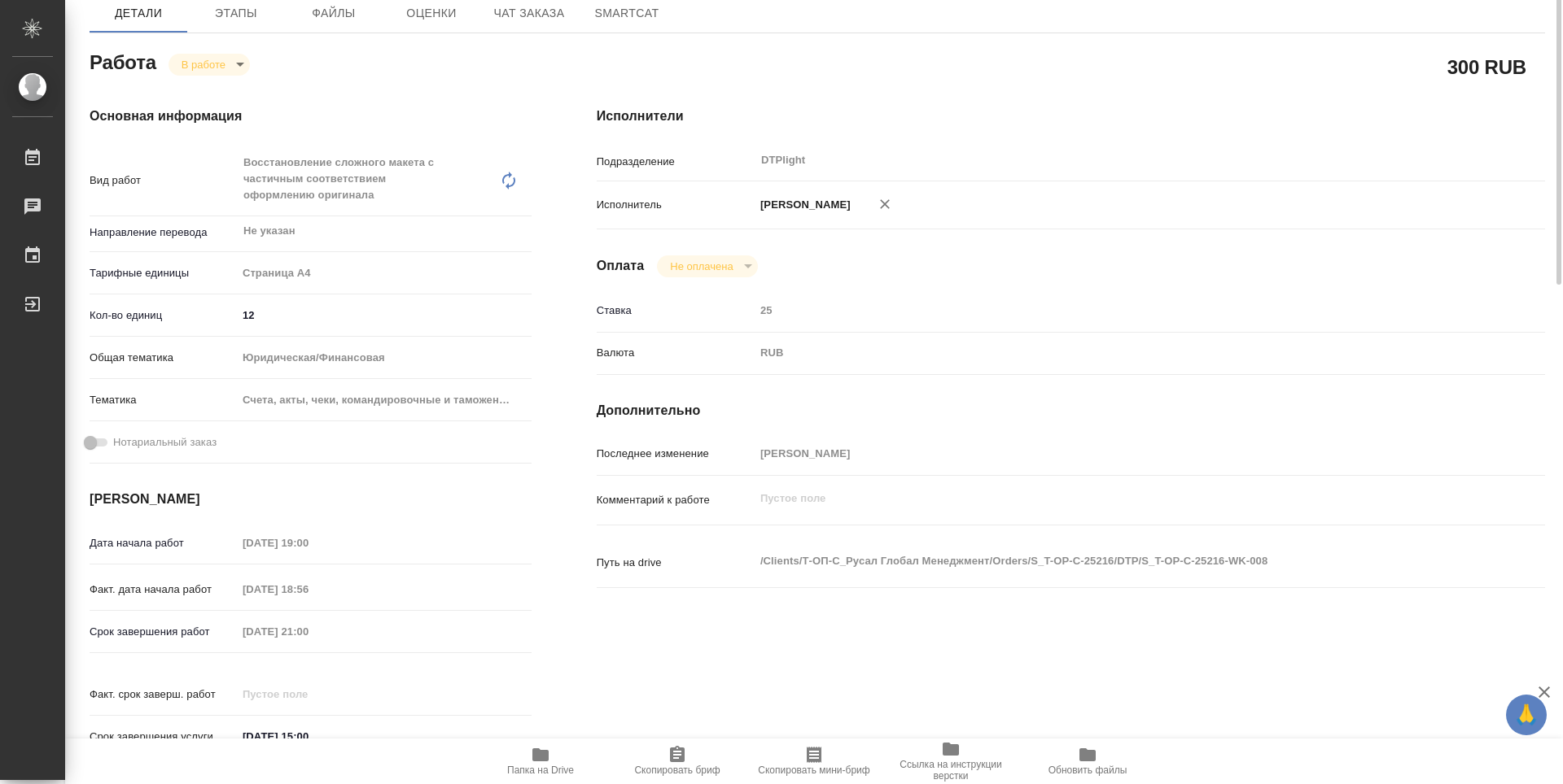
scroll to position [0, 0]
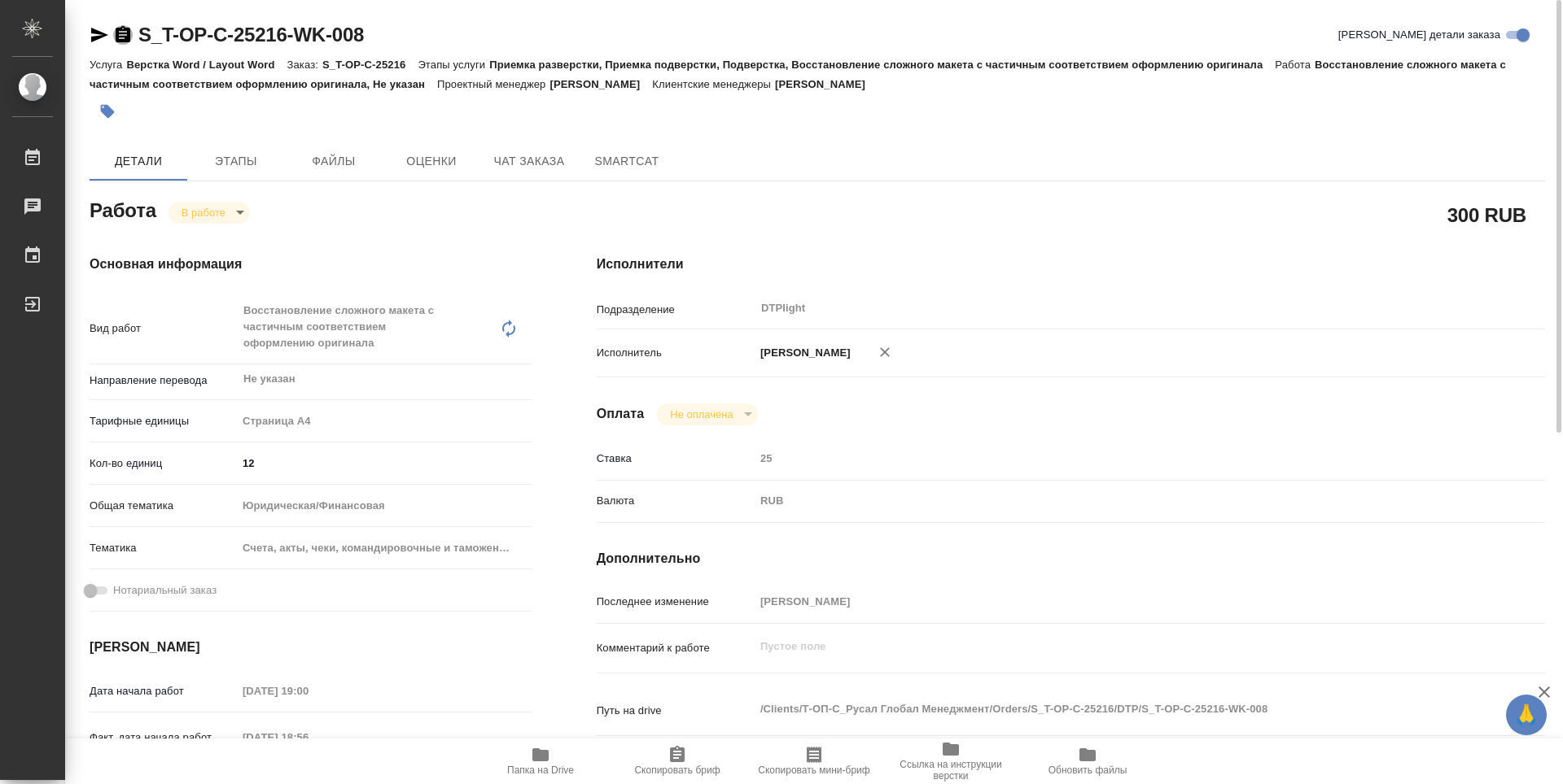
click at [127, 30] on icon "button" at bounding box center [122, 34] width 14 height 16
drag, startPoint x: 550, startPoint y: 752, endPoint x: 545, endPoint y: 674, distance: 78.2
click at [550, 753] on icon "button" at bounding box center [541, 755] width 19 height 19
click at [245, 209] on body "🙏 .cls-1 fill:#fff; AWATERA Guselnikov Roman Работы 0 Чаты График Выйти S_T-OP-…" at bounding box center [782, 392] width 1563 height 784
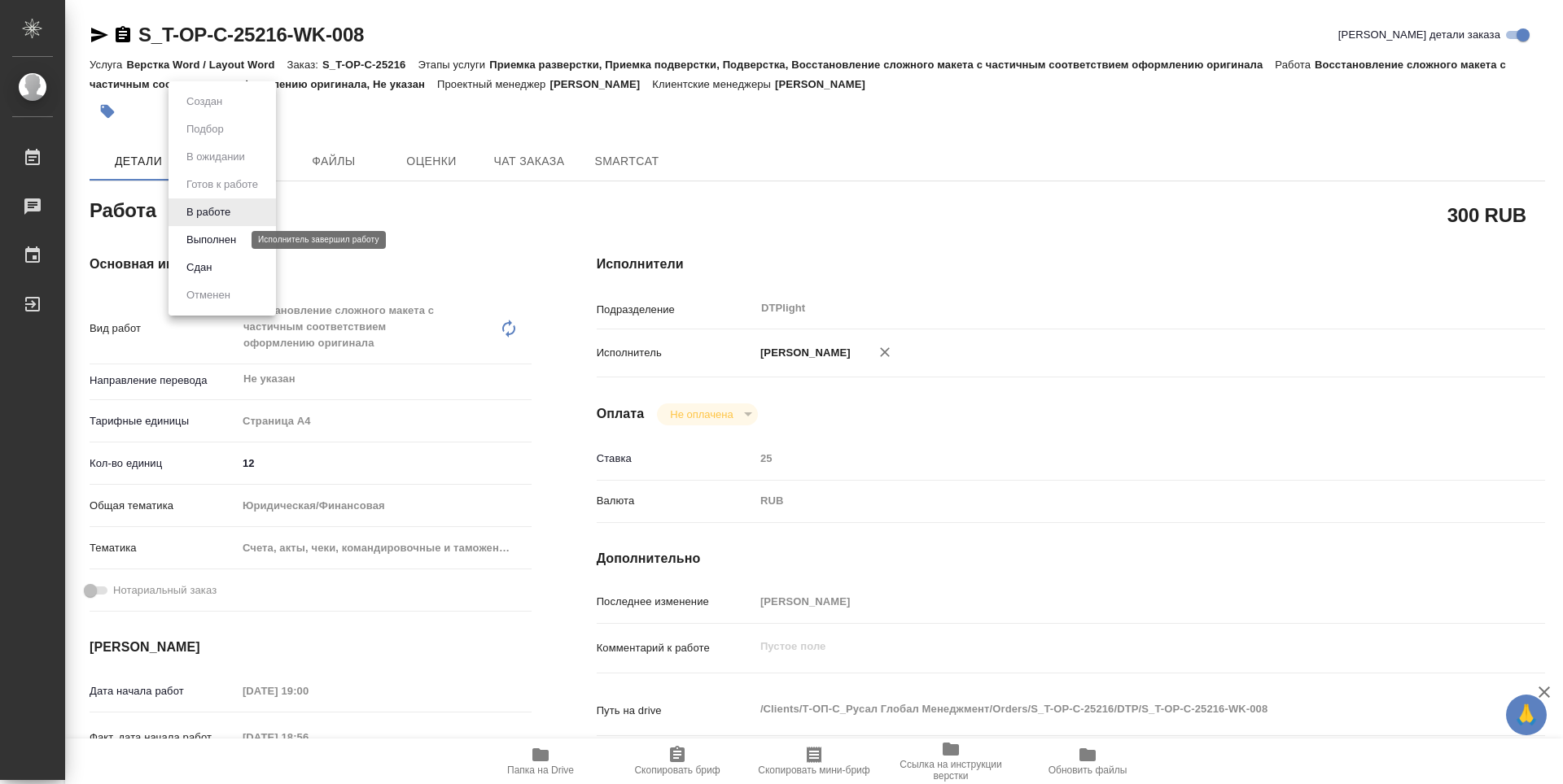
click at [218, 236] on button "Выполнен" at bounding box center [212, 240] width 60 height 18
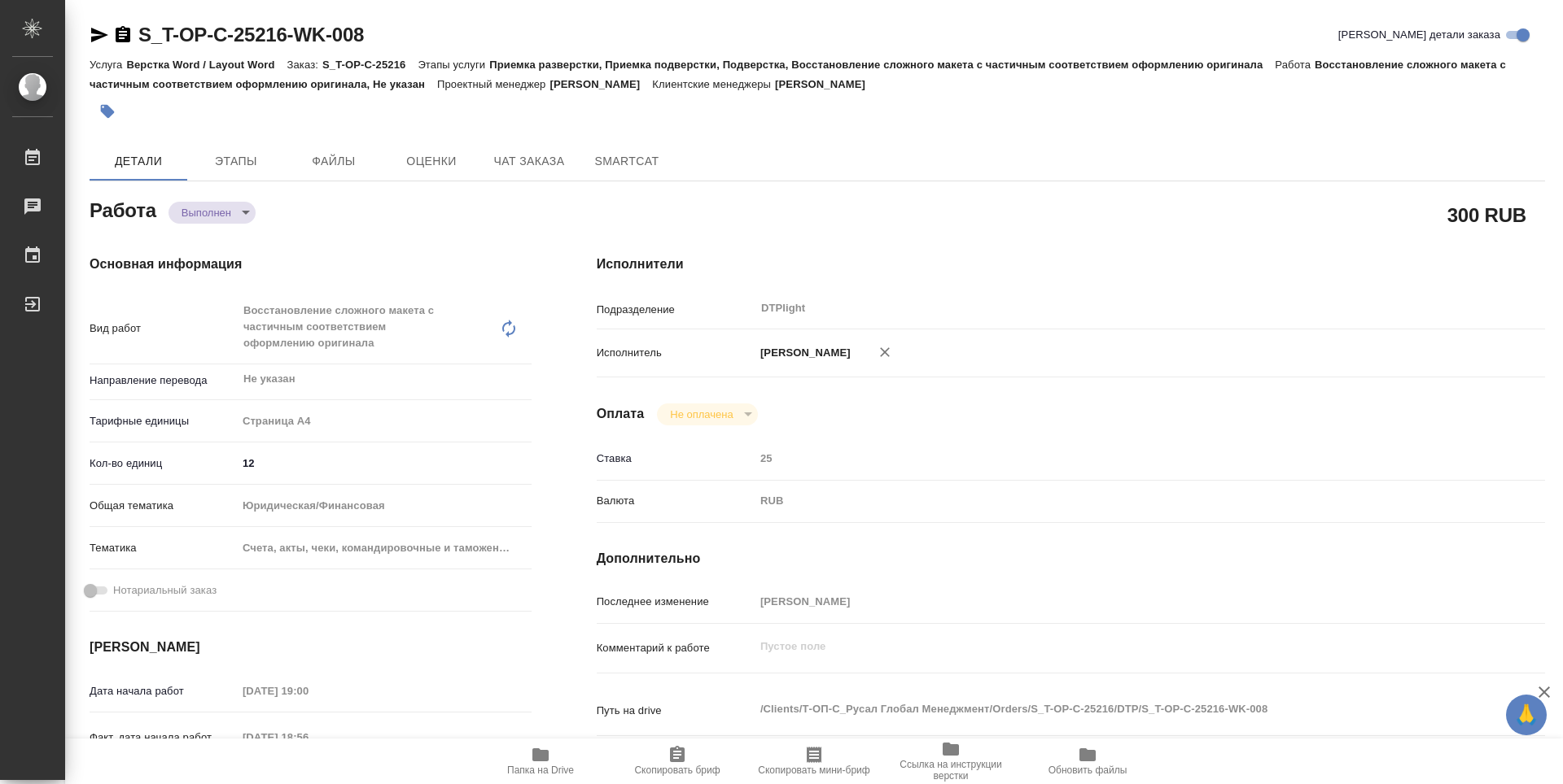
type textarea "x"
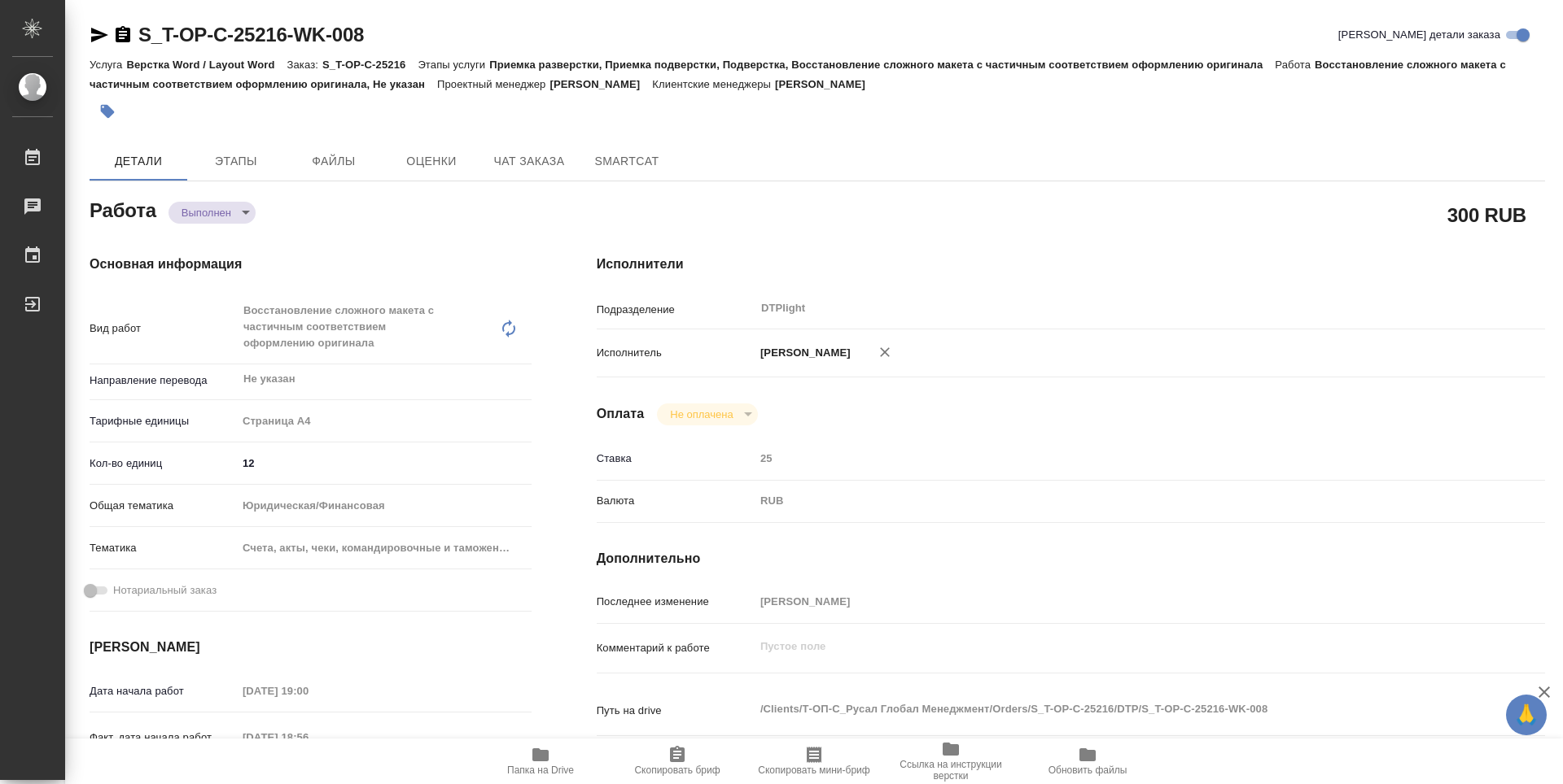
type textarea "x"
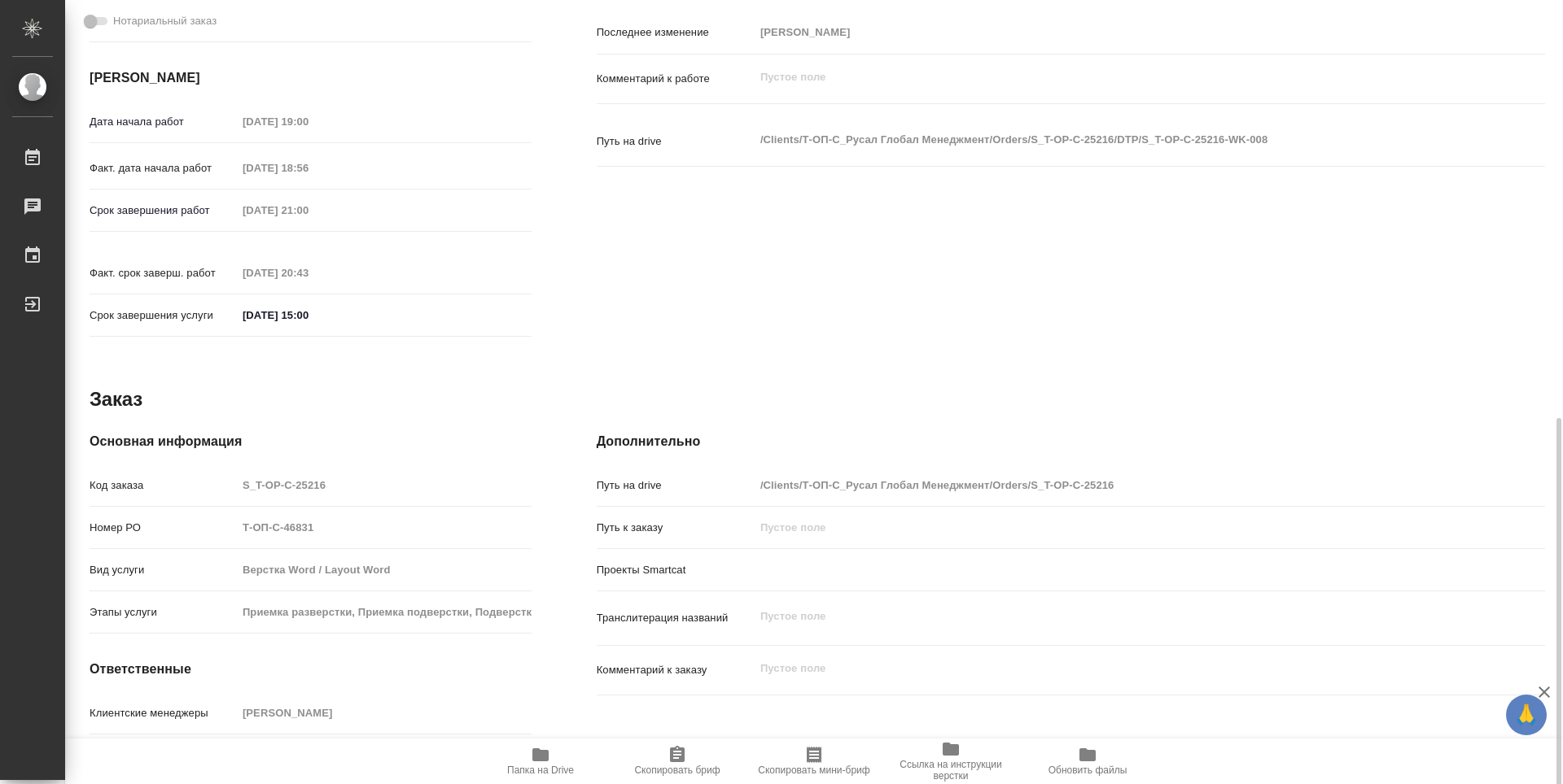
scroll to position [636, 0]
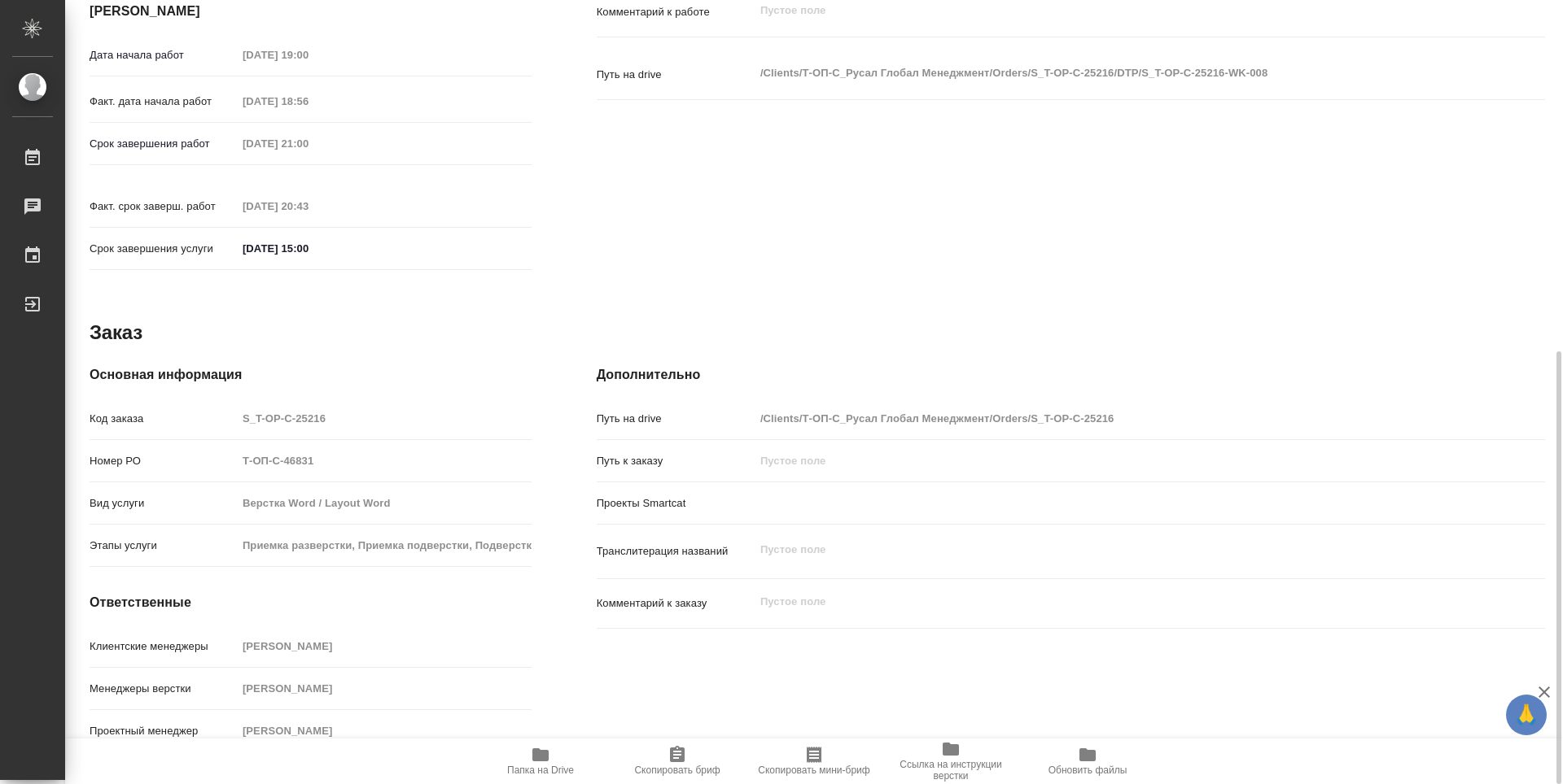
type textarea "x"
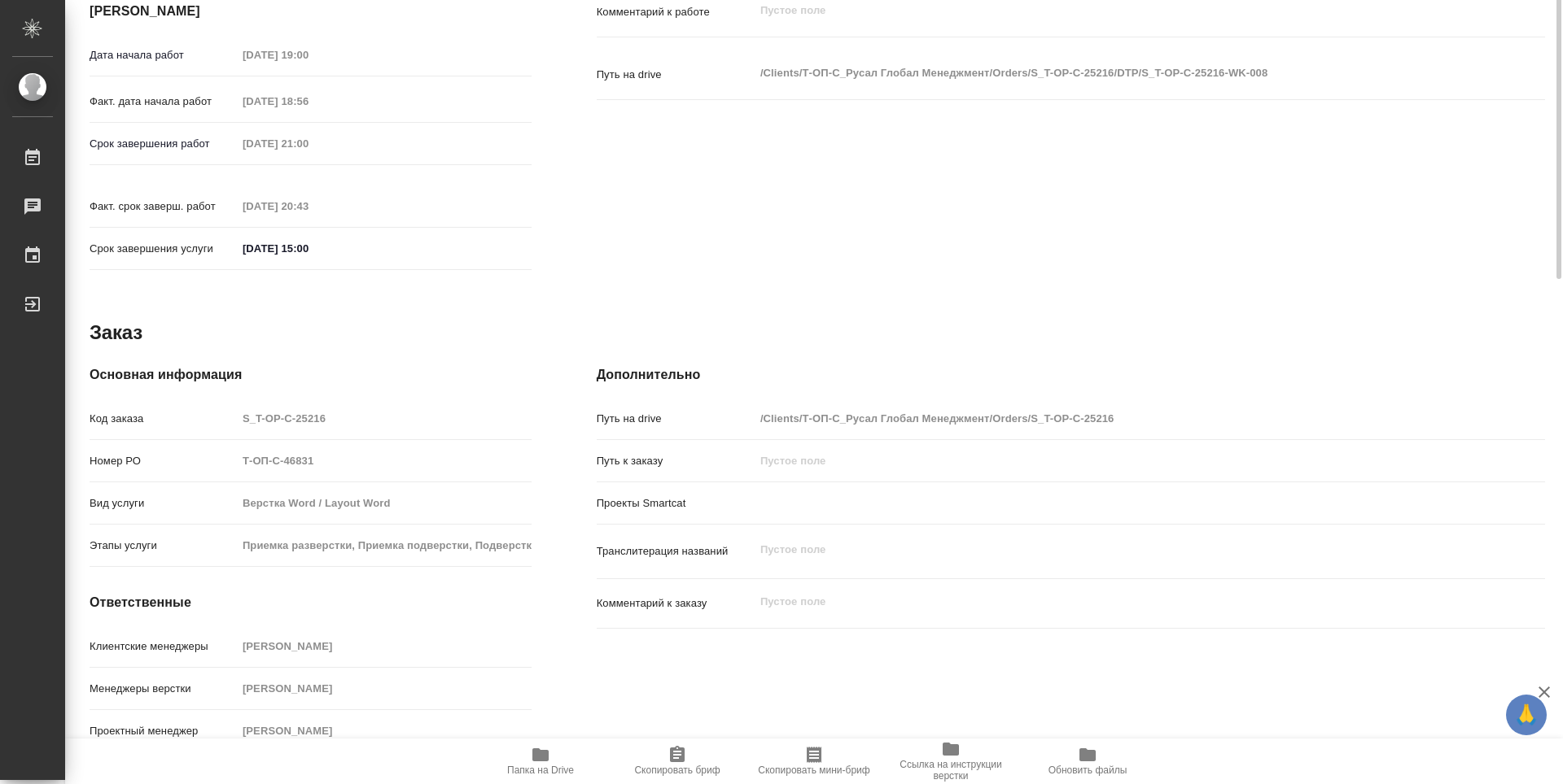
scroll to position [0, 0]
